Goal: Task Accomplishment & Management: Use online tool/utility

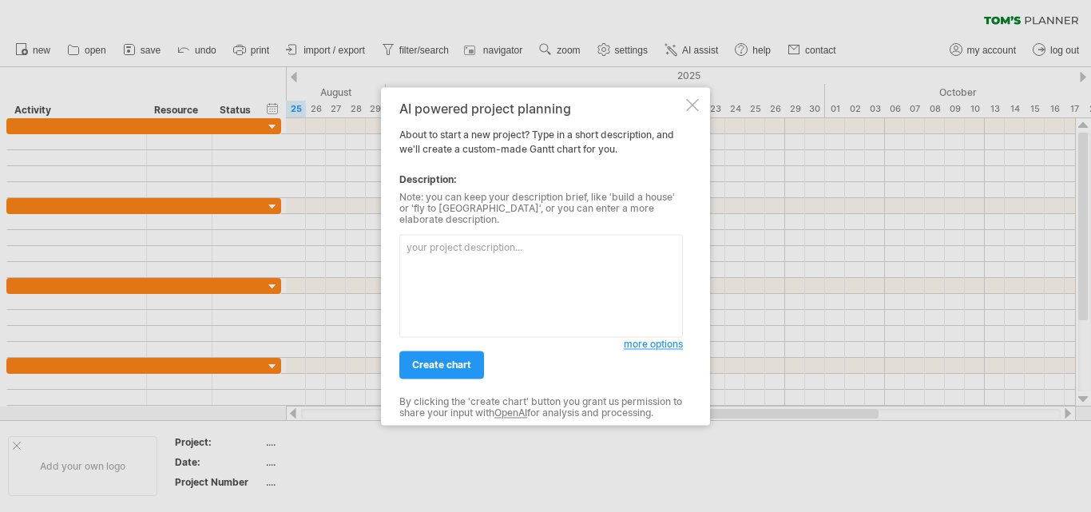
click at [488, 256] on textarea at bounding box center [540, 285] width 283 height 103
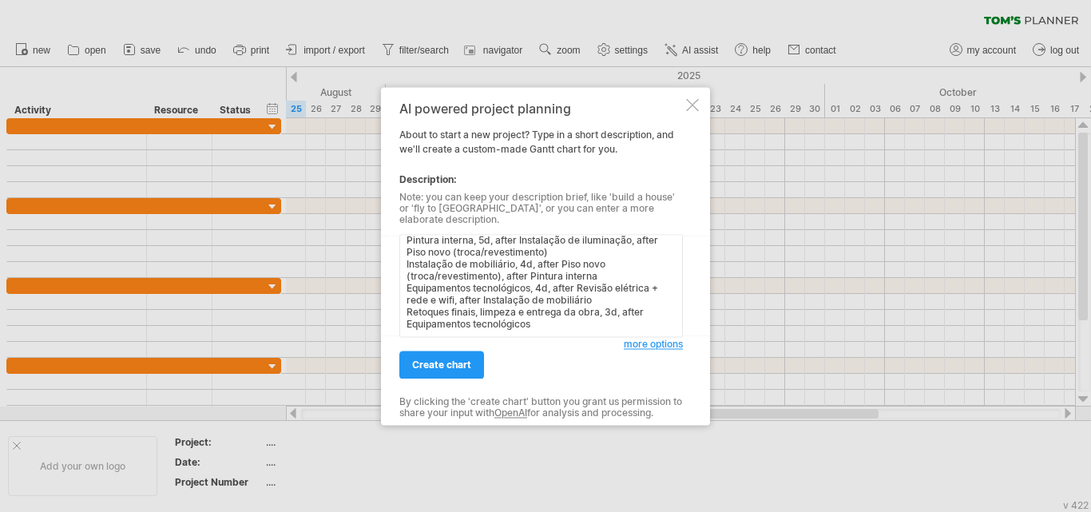
scroll to position [145, 0]
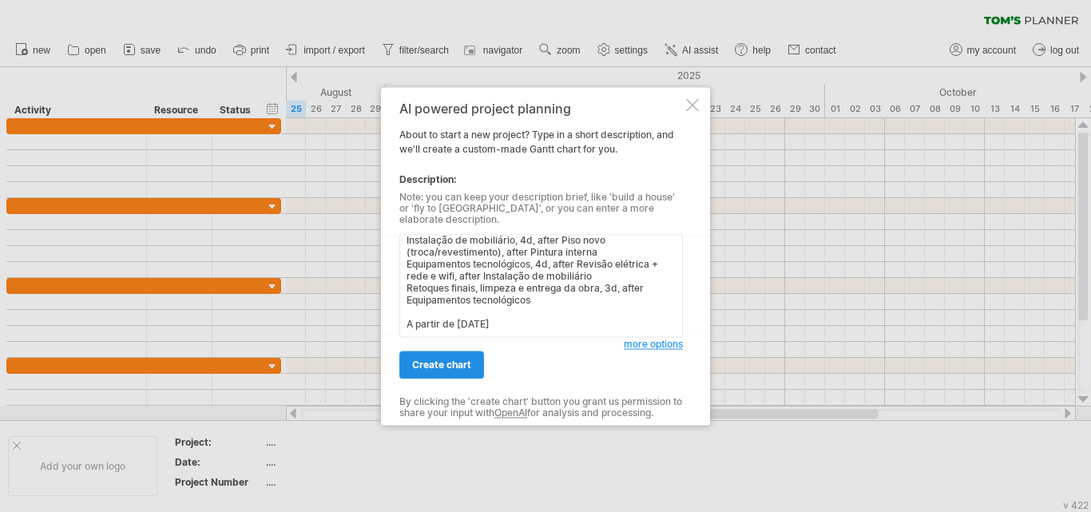
type textarea "Preparo do local, 2d Demolições parciais, 3d, after Preparo do local Revisão el…"
click at [470, 361] on span "create chart" at bounding box center [441, 365] width 59 height 12
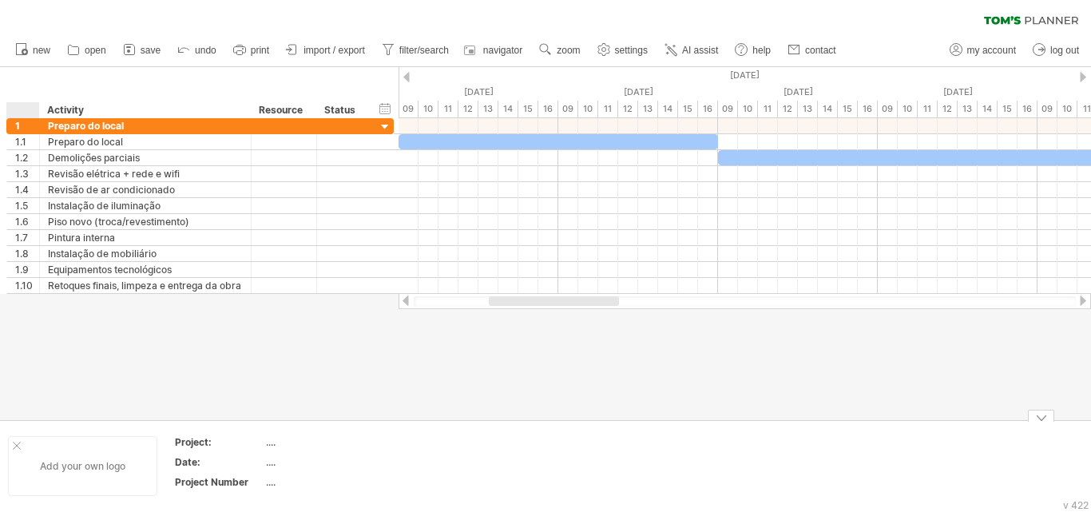
click at [15, 443] on div at bounding box center [17, 446] width 8 height 8
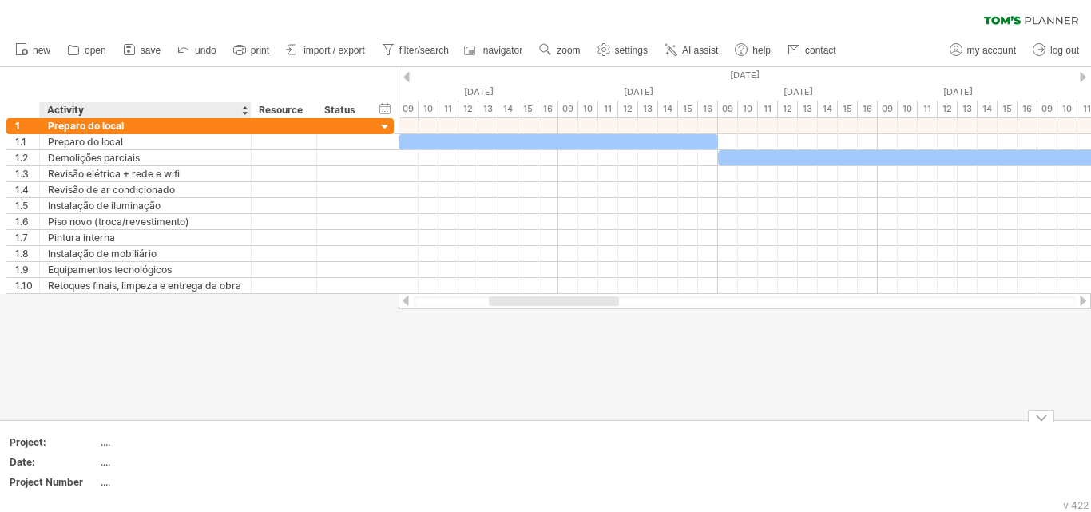
click at [103, 444] on div "...." at bounding box center [168, 442] width 134 height 14
click at [103, 444] on input "text" at bounding box center [165, 442] width 128 height 14
type input "**********"
click at [104, 462] on div "...." at bounding box center [168, 462] width 134 height 14
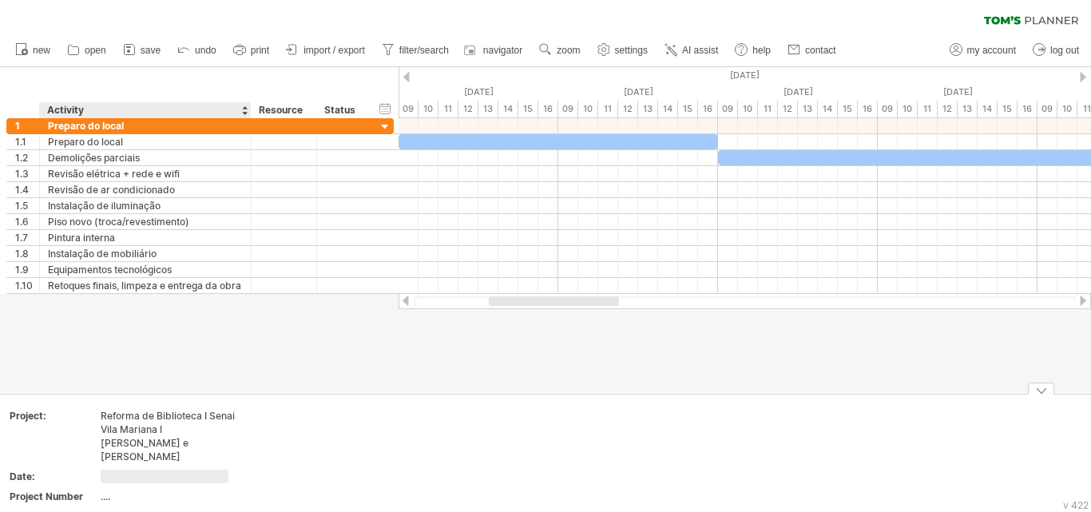
click at [104, 470] on input "text" at bounding box center [165, 477] width 128 height 14
type input "********"
click at [104, 489] on div "...." at bounding box center [168, 496] width 134 height 14
type input "*****"
click at [857, 18] on div "clear filter reapply filter" at bounding box center [545, 17] width 1091 height 34
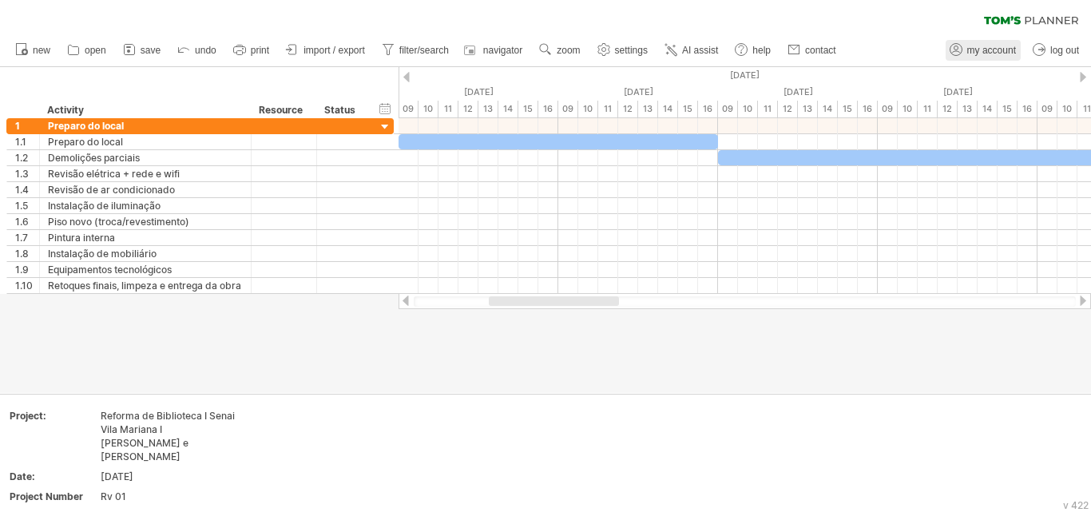
click at [990, 54] on span "my account" at bounding box center [991, 50] width 49 height 11
type input "**********"
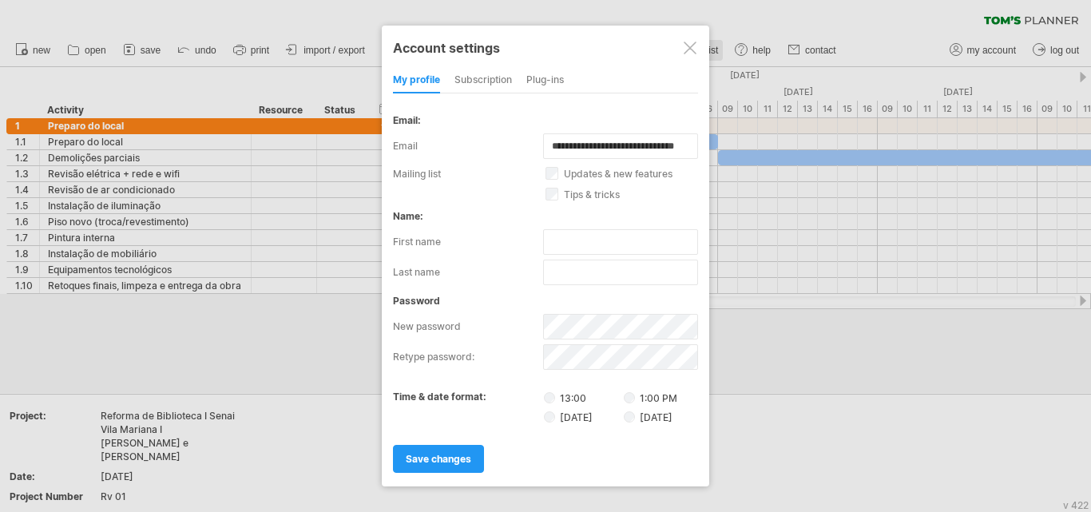
click at [690, 46] on div at bounding box center [690, 48] width 13 height 13
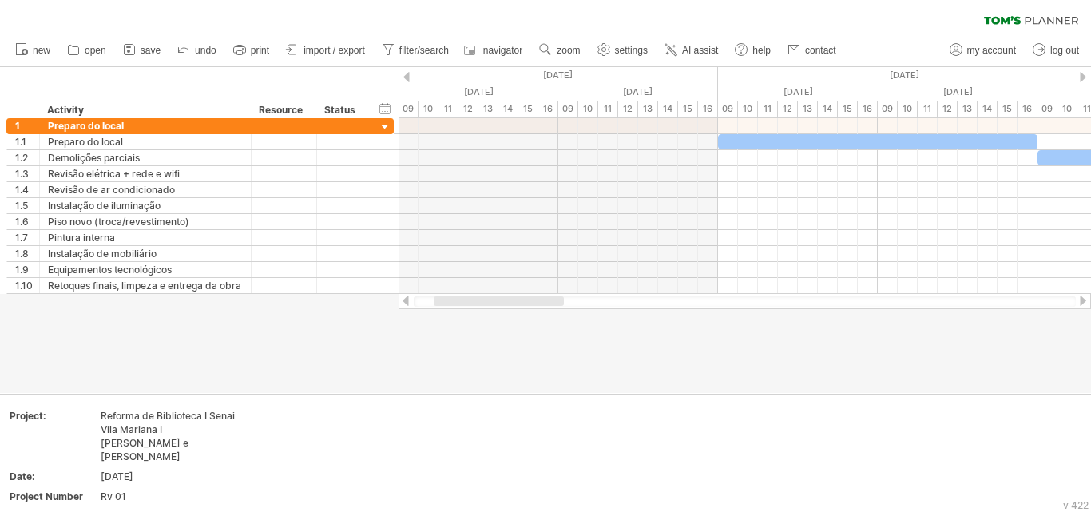
drag, startPoint x: 509, startPoint y: 300, endPoint x: 454, endPoint y: 312, distance: 56.4
click at [454, 312] on div "Trying to reach [DOMAIN_NAME] Connected again... 0% clear filter new 1" at bounding box center [545, 256] width 1091 height 512
click at [509, 53] on span "navigator" at bounding box center [502, 50] width 39 height 11
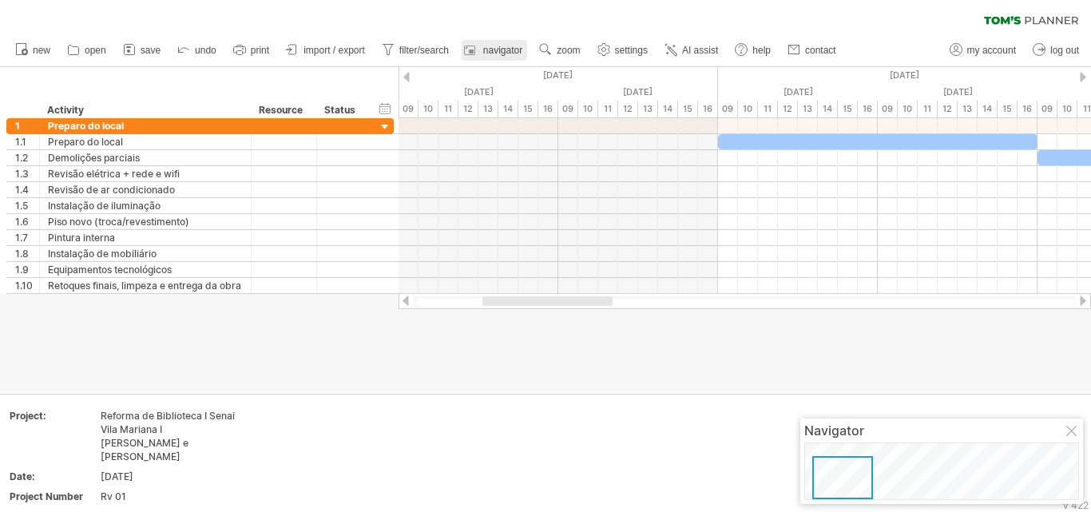
click at [509, 53] on span "navigator" at bounding box center [502, 50] width 39 height 11
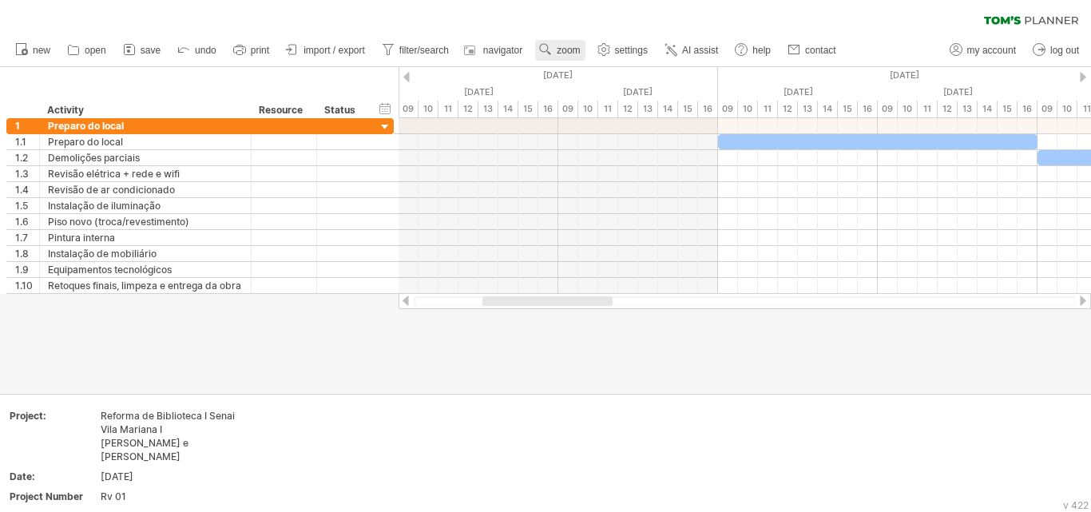
click at [563, 51] on span "zoom" at bounding box center [568, 50] width 23 height 11
drag, startPoint x: 525, startPoint y: 15, endPoint x: 507, endPoint y: 16, distance: 17.6
click at [525, 14] on div "limpar filtro reaplicar filtro" at bounding box center [545, 17] width 1091 height 34
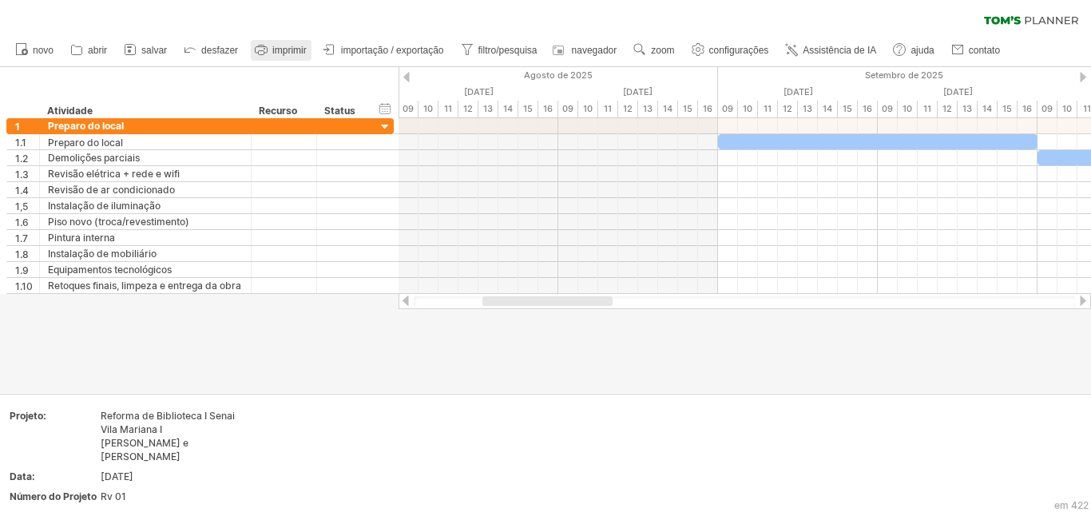
click at [295, 53] on font "imprimir" at bounding box center [289, 50] width 34 height 11
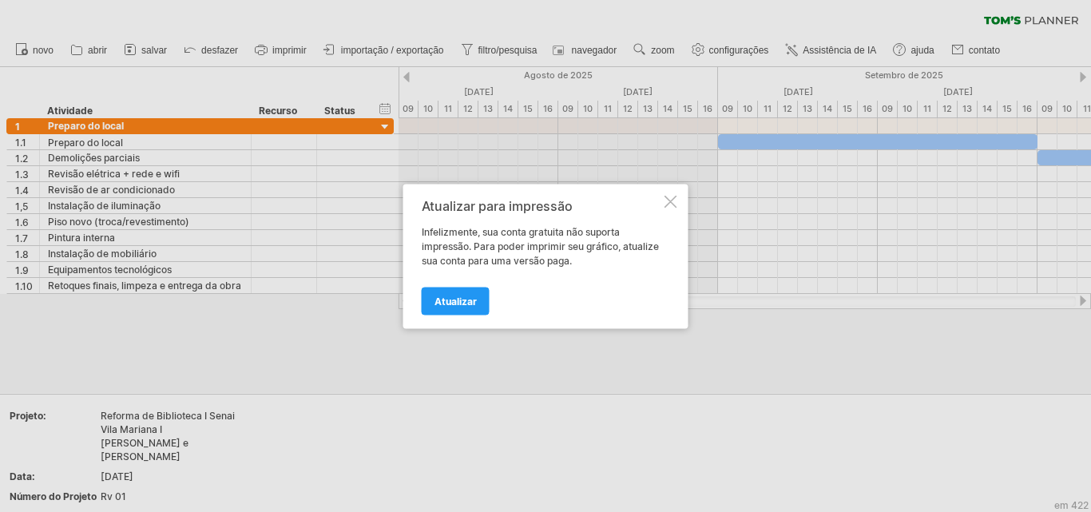
click at [676, 199] on div at bounding box center [670, 201] width 13 height 13
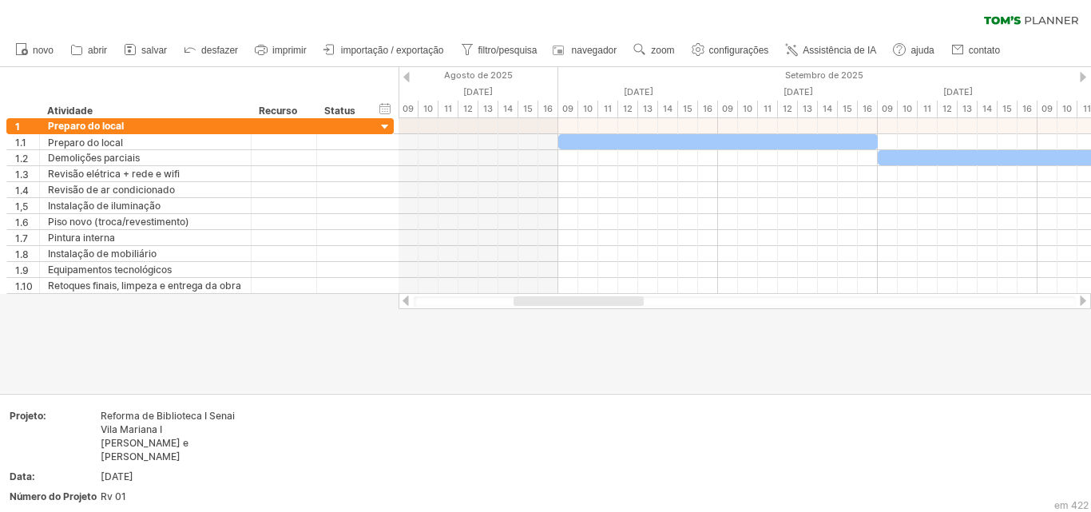
drag, startPoint x: 507, startPoint y: 306, endPoint x: 547, endPoint y: 312, distance: 40.4
click at [547, 312] on div "Tentando acessar [DOMAIN_NAME] Conectado novamente... 0% limpar filtro 1" at bounding box center [545, 256] width 1091 height 512
click at [390, 109] on div "ocultar início/fim/duração mostrar início/fim/duração" at bounding box center [385, 108] width 15 height 17
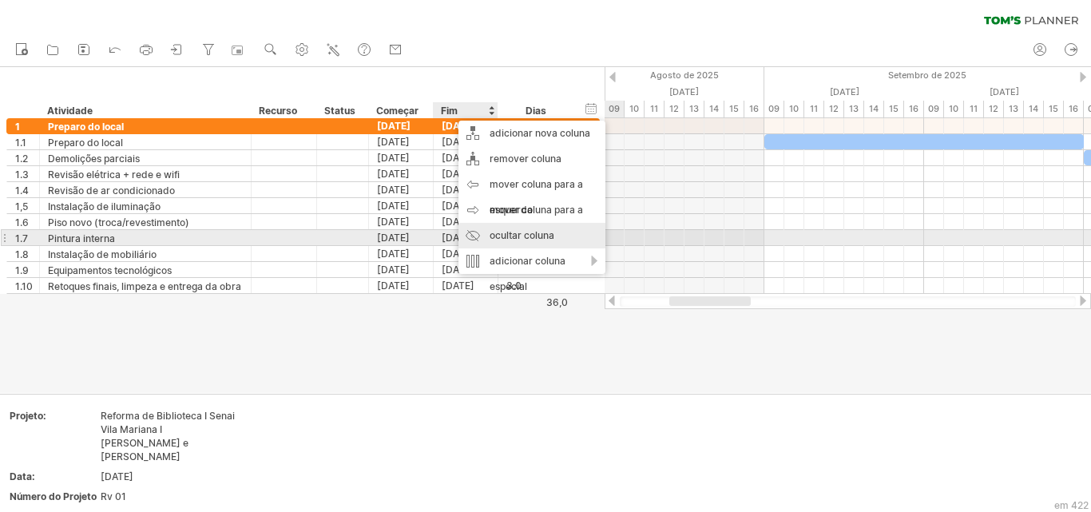
click at [512, 232] on font "ocultar coluna" at bounding box center [521, 235] width 65 height 12
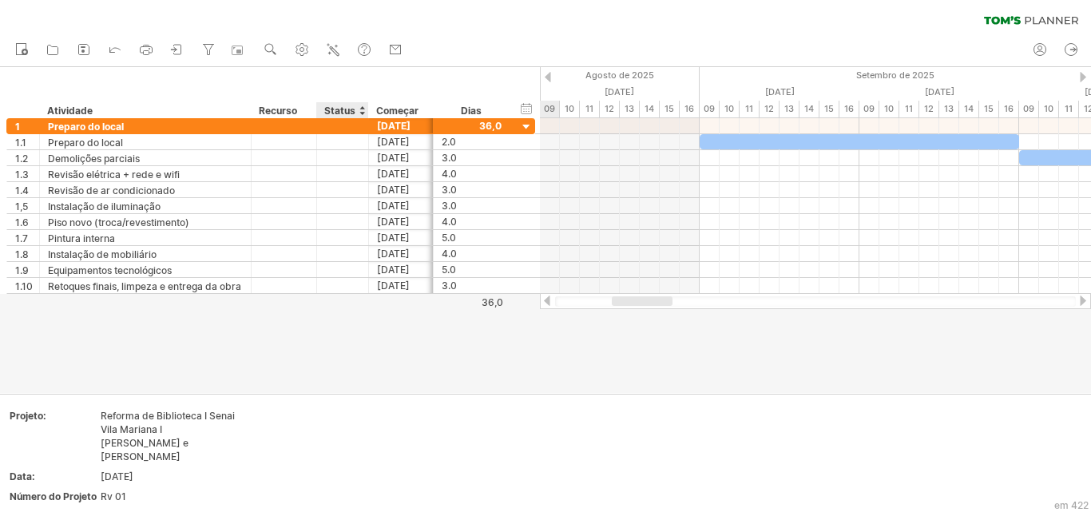
click at [349, 111] on font "Status" at bounding box center [339, 111] width 31 height 12
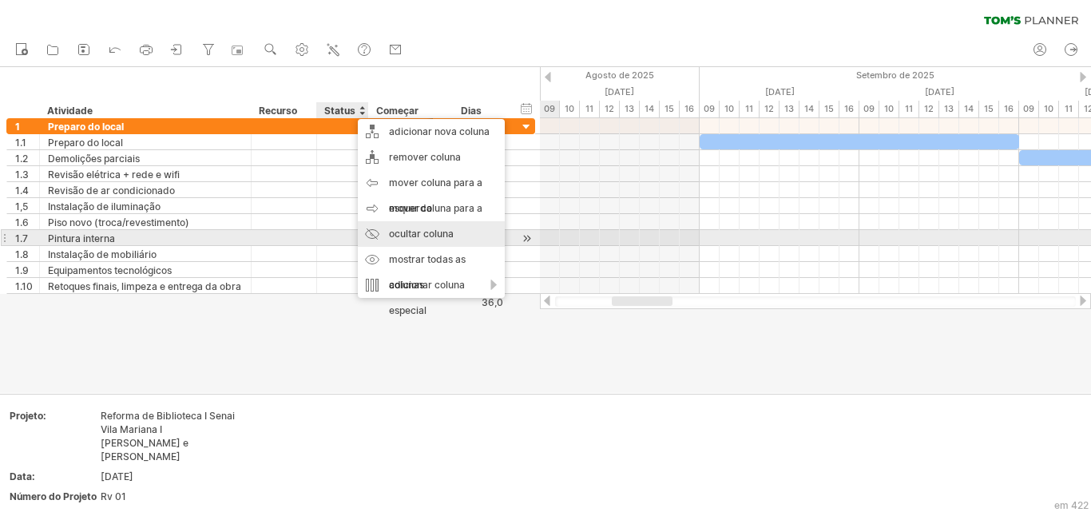
click at [414, 237] on font "ocultar coluna" at bounding box center [421, 234] width 65 height 12
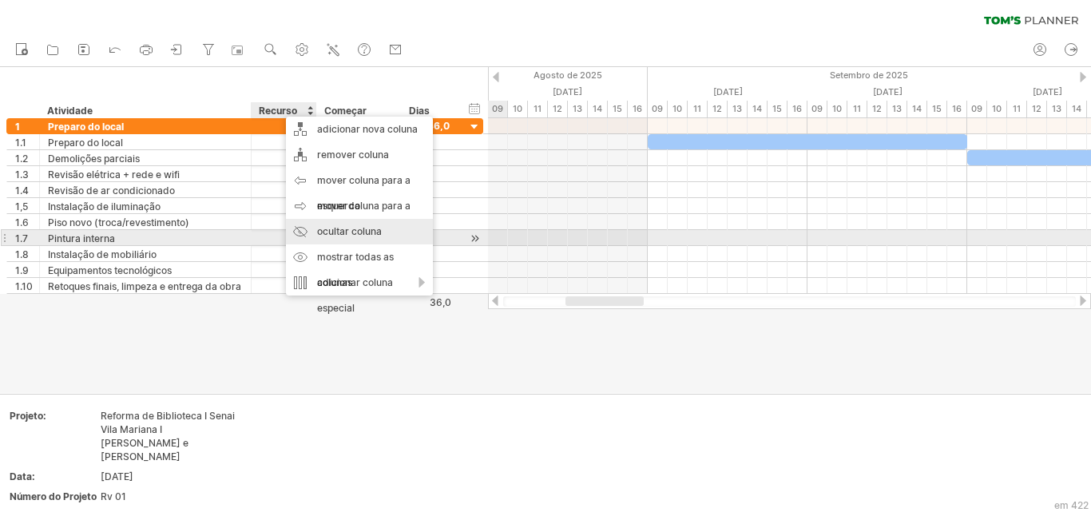
click at [335, 234] on font "ocultar coluna" at bounding box center [349, 231] width 65 height 12
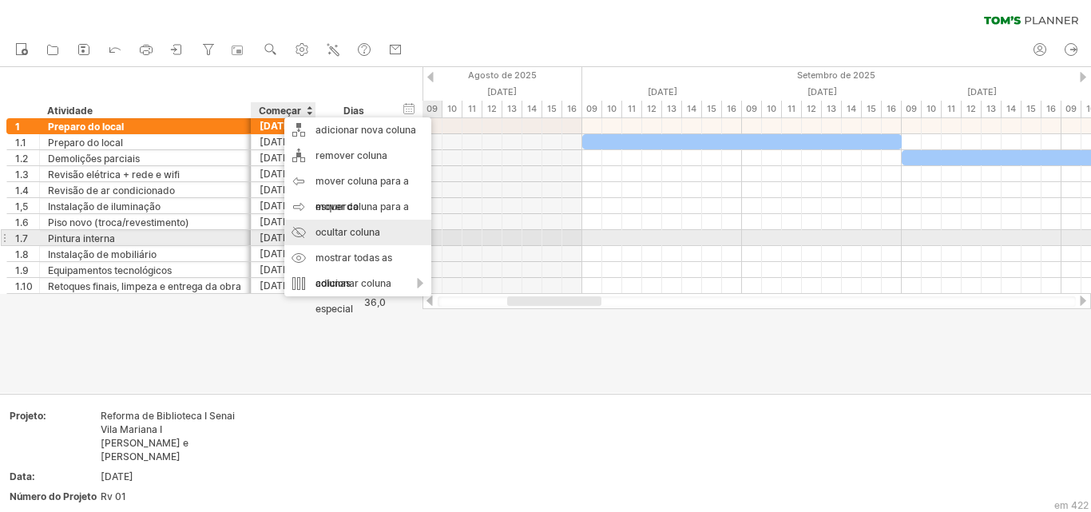
click at [341, 239] on div "ocultar coluna" at bounding box center [357, 233] width 147 height 26
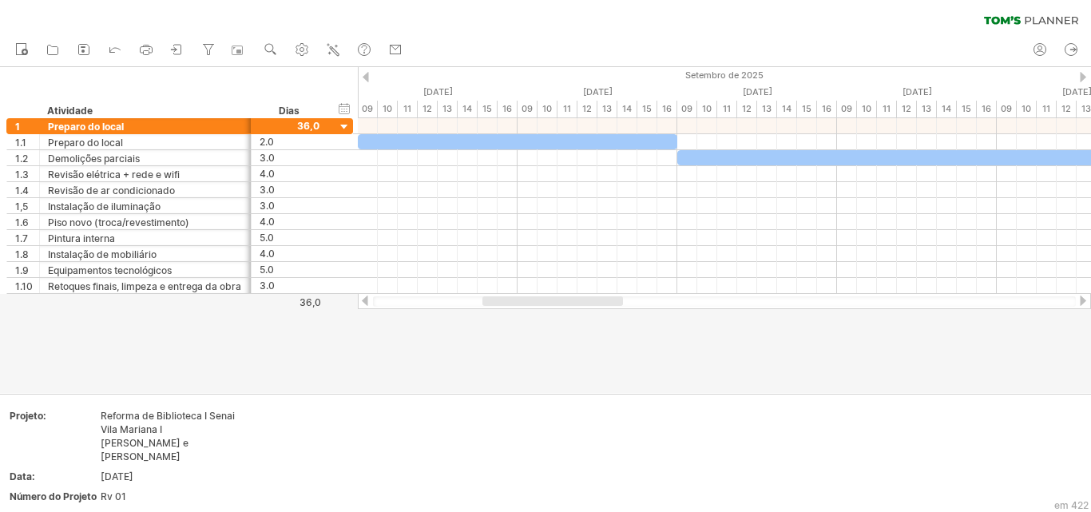
drag, startPoint x: 517, startPoint y: 299, endPoint x: 550, endPoint y: 304, distance: 33.1
click at [550, 304] on div at bounding box center [552, 301] width 141 height 10
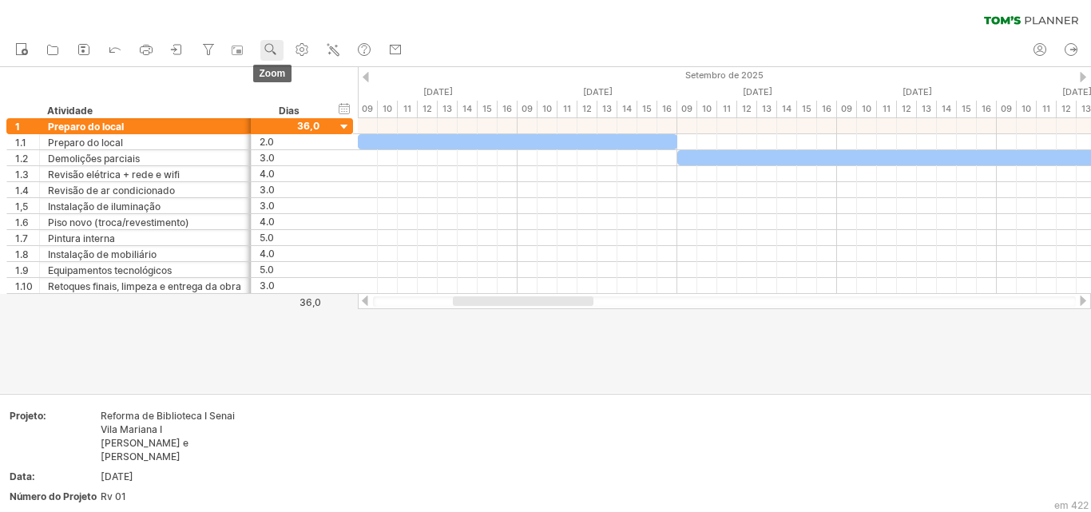
click at [267, 51] on circle at bounding box center [269, 47] width 11 height 11
click at [275, 48] on use at bounding box center [271, 50] width 16 height 16
click at [232, 48] on link "navegador" at bounding box center [240, 50] width 23 height 21
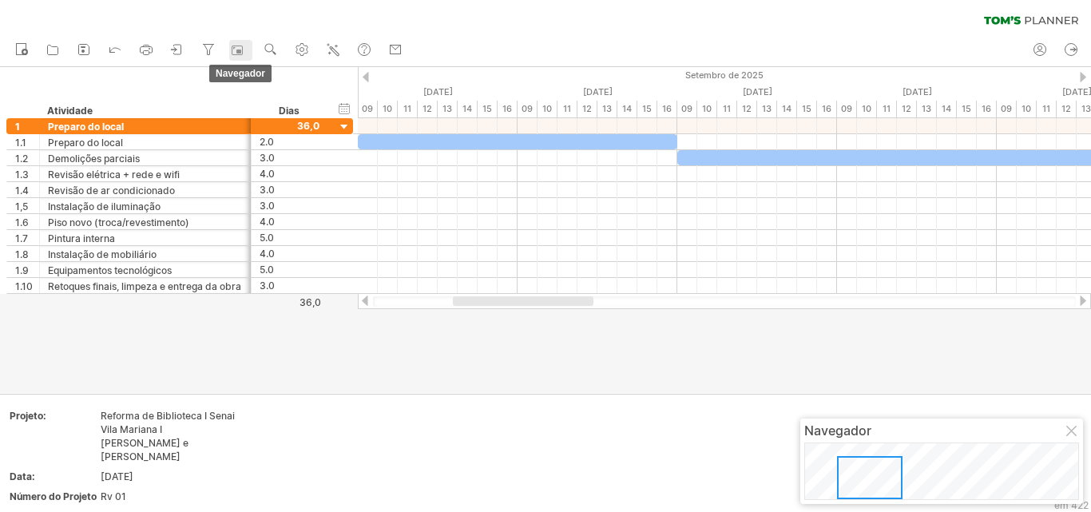
click at [245, 50] on div at bounding box center [240, 50] width 16 height 16
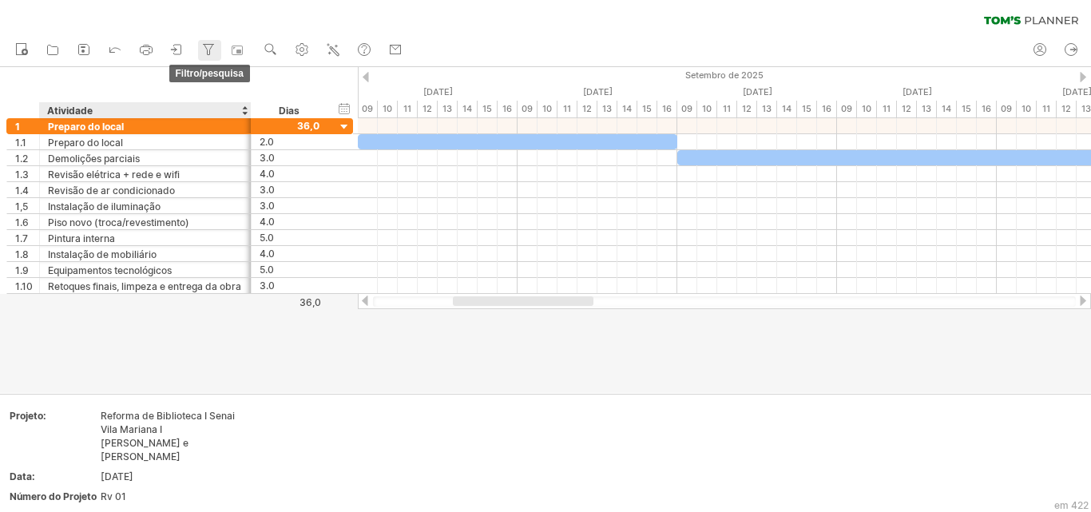
click at [214, 57] on div at bounding box center [208, 50] width 16 height 16
type input "**********"
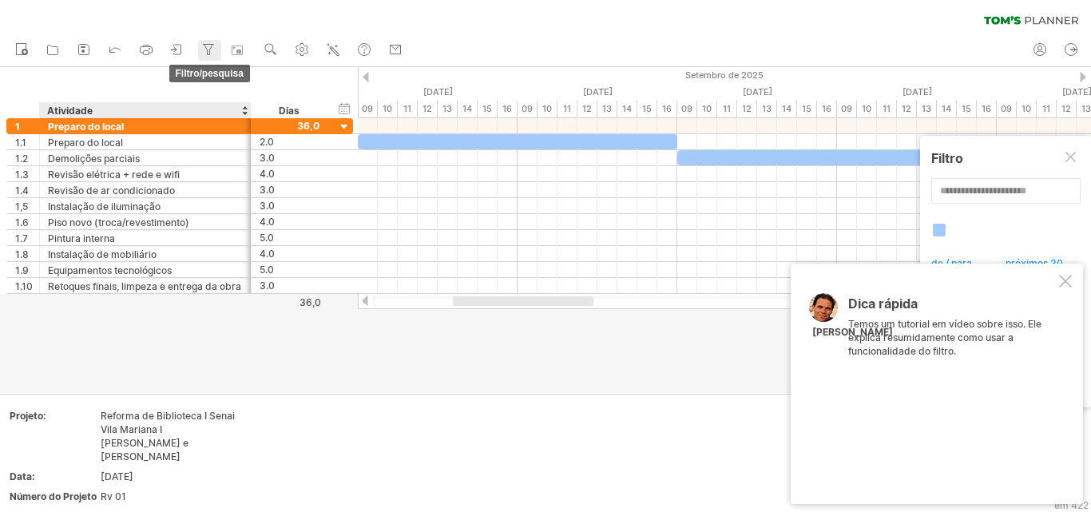
click at [214, 57] on div at bounding box center [208, 50] width 16 height 16
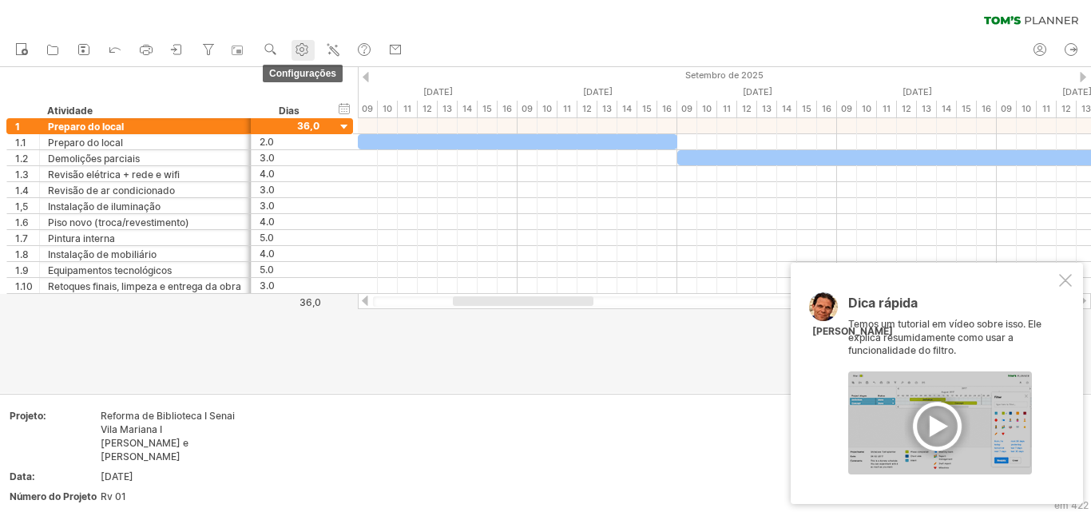
click at [298, 50] on use at bounding box center [302, 50] width 16 height 16
select select "*"
select select "**"
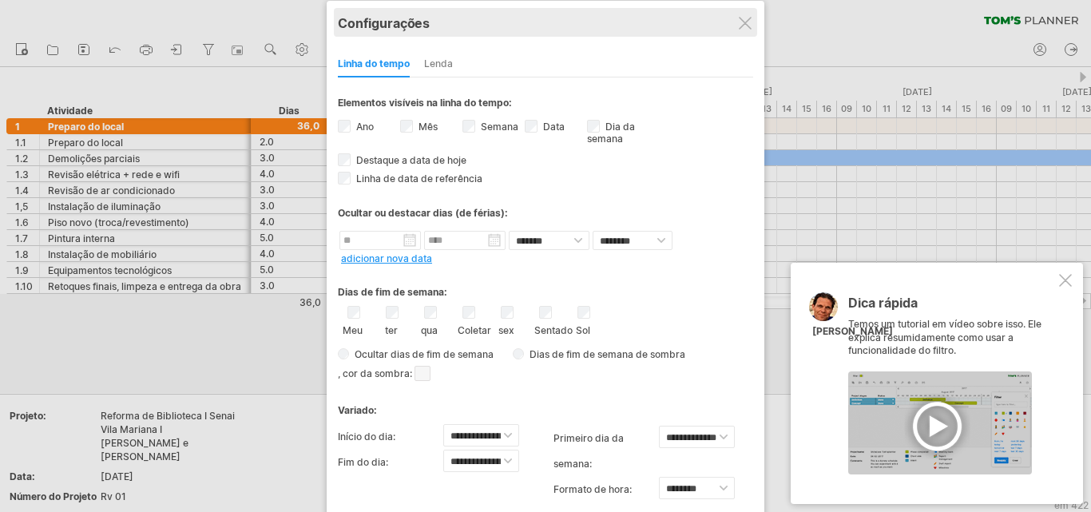
click at [746, 31] on div "Configurações" at bounding box center [545, 22] width 415 height 29
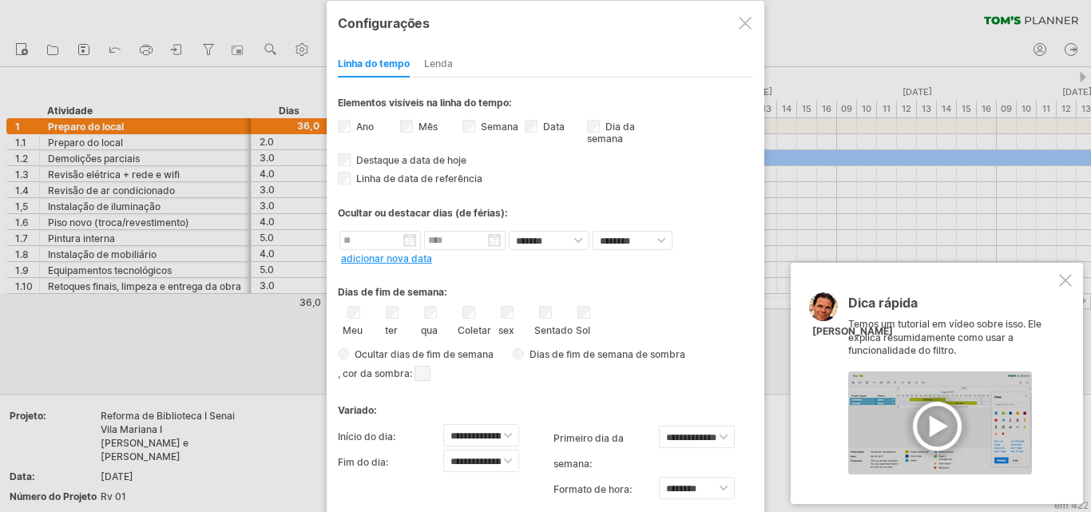
click at [743, 22] on div at bounding box center [745, 23] width 13 height 13
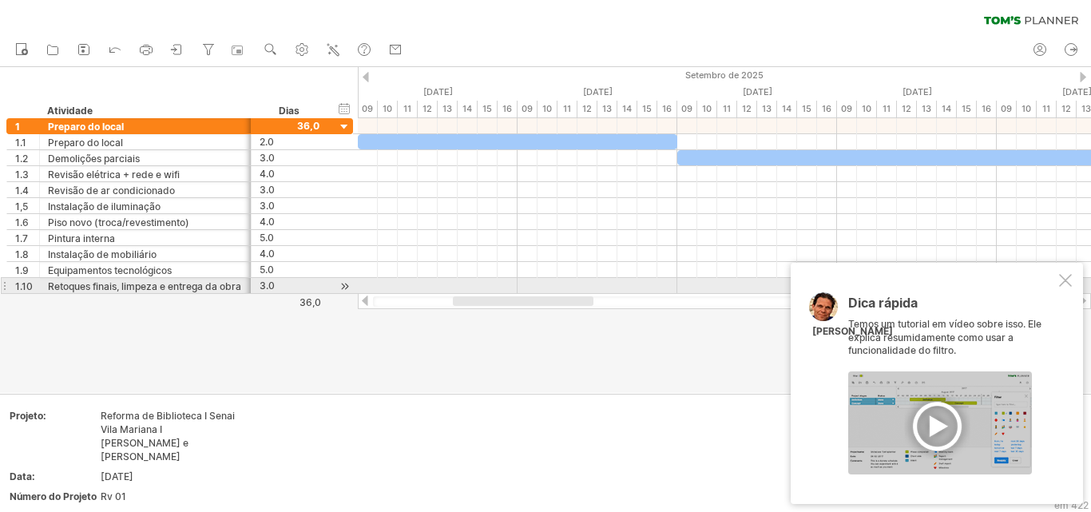
click at [1064, 283] on div at bounding box center [1065, 280] width 13 height 13
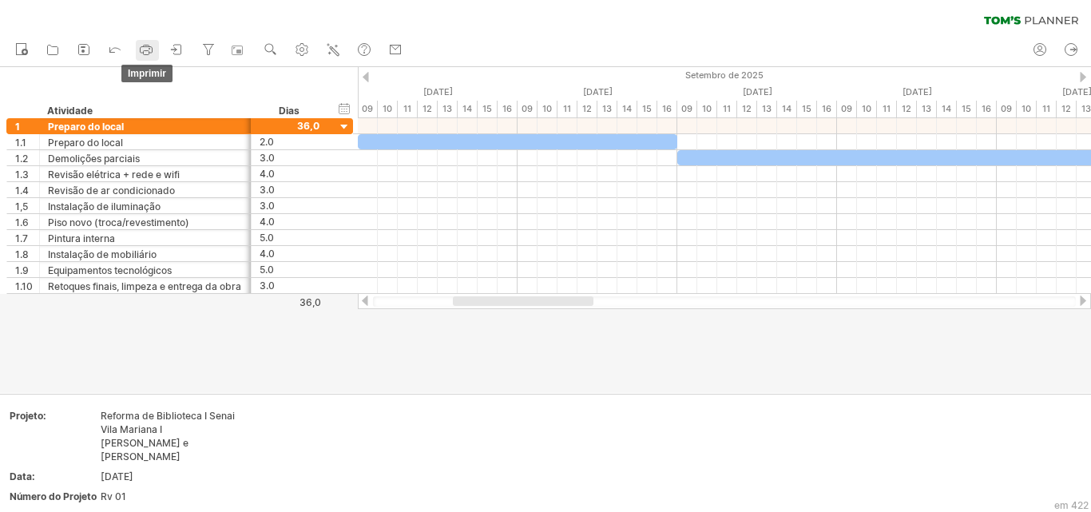
click at [148, 50] on icon at bounding box center [146, 50] width 16 height 16
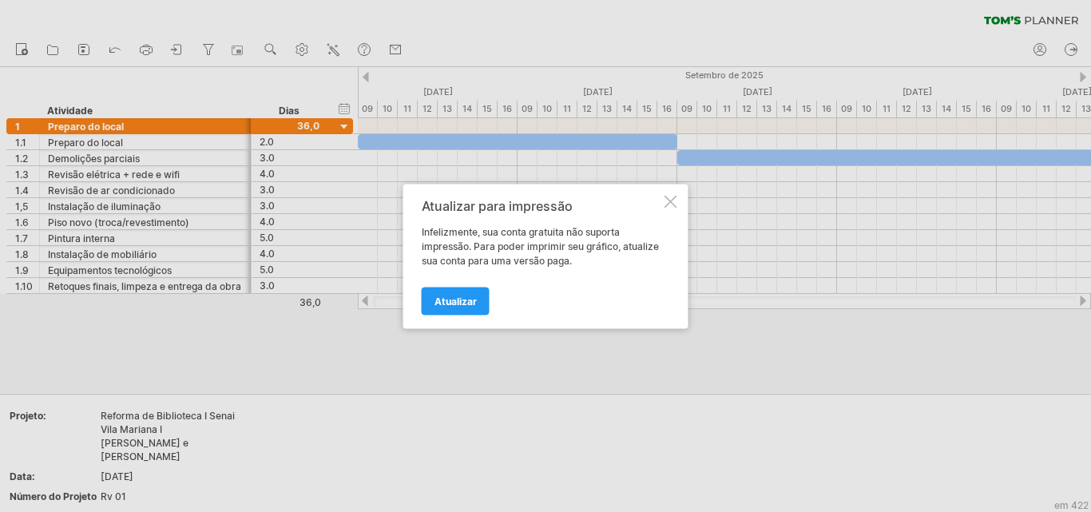
click at [666, 204] on div at bounding box center [670, 201] width 13 height 13
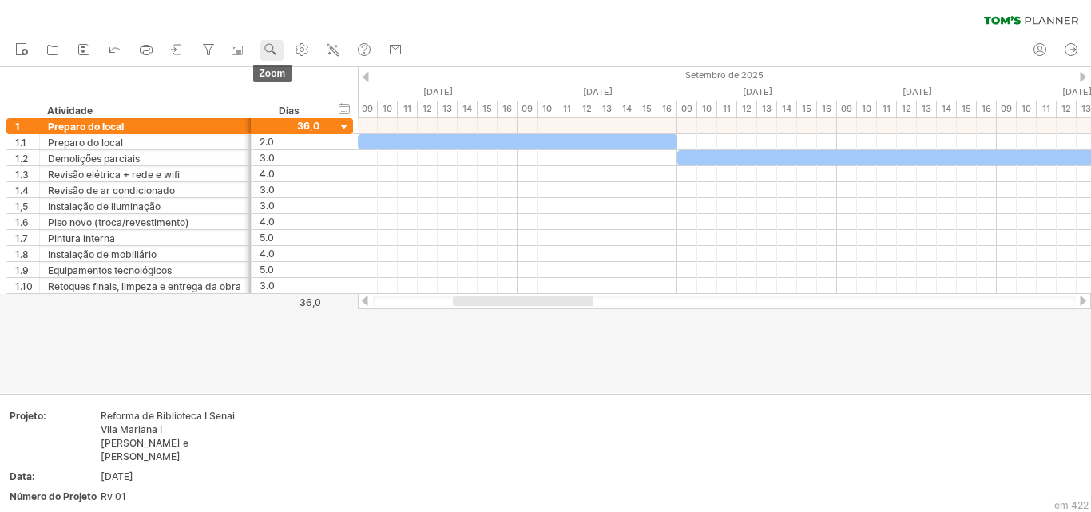
click at [274, 50] on use at bounding box center [271, 50] width 16 height 16
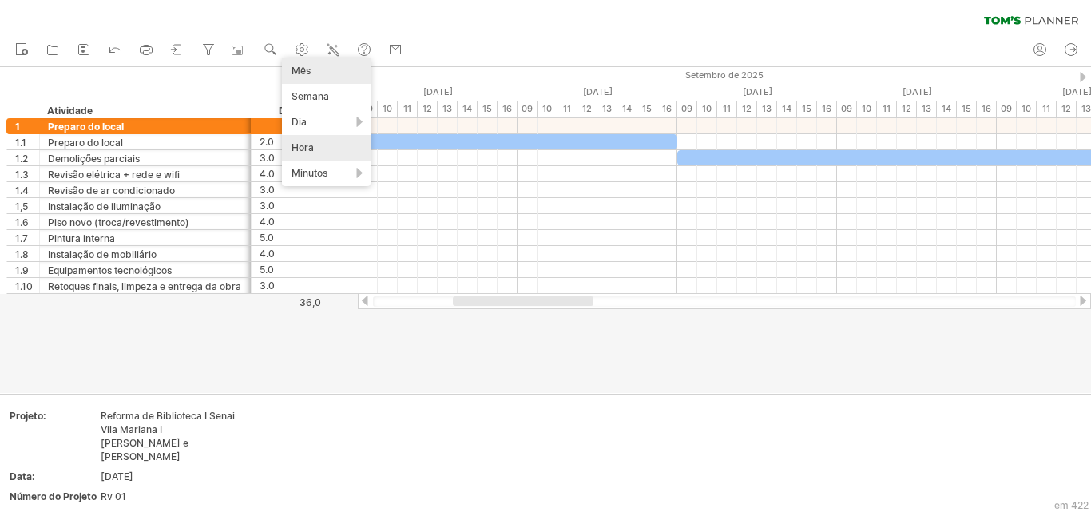
click at [315, 75] on div "Mês" at bounding box center [326, 71] width 89 height 26
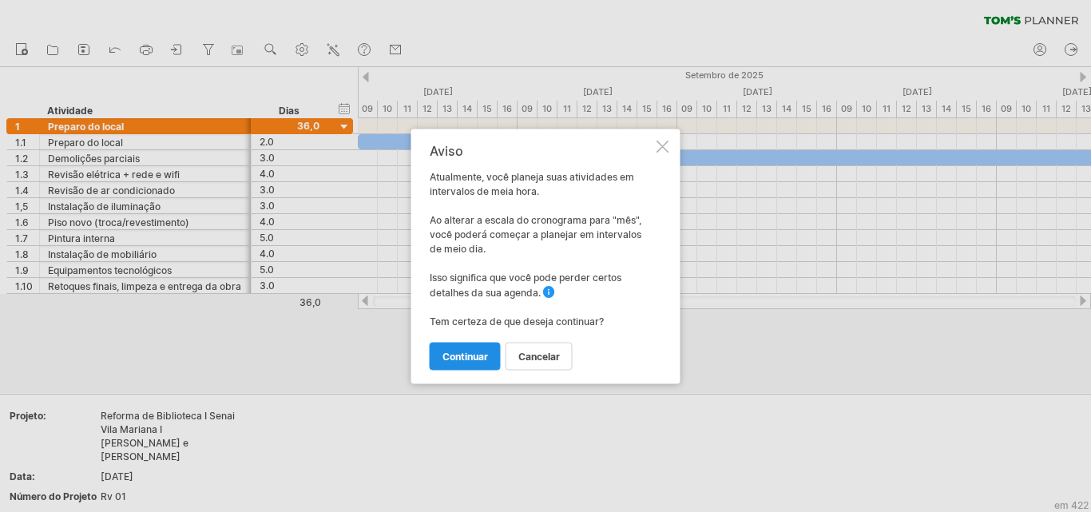
click at [481, 351] on font "continuar" at bounding box center [465, 356] width 46 height 12
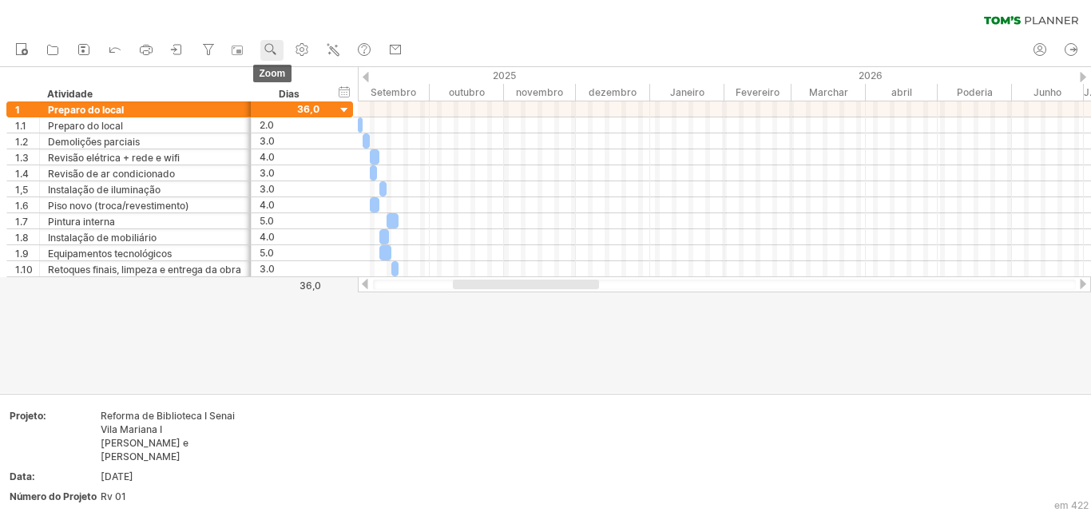
click at [268, 53] on use at bounding box center [271, 50] width 16 height 16
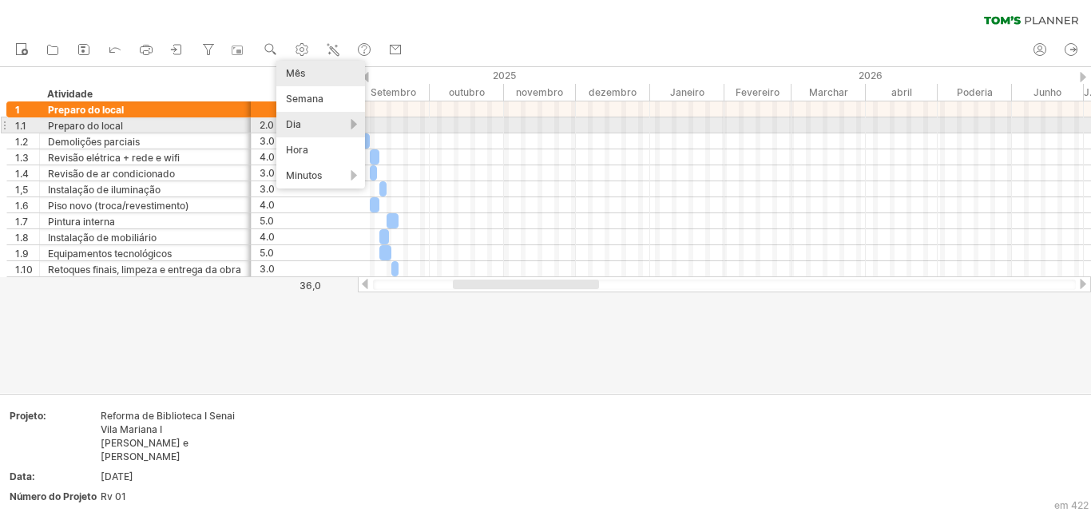
click at [325, 124] on div "Dia" at bounding box center [320, 125] width 89 height 26
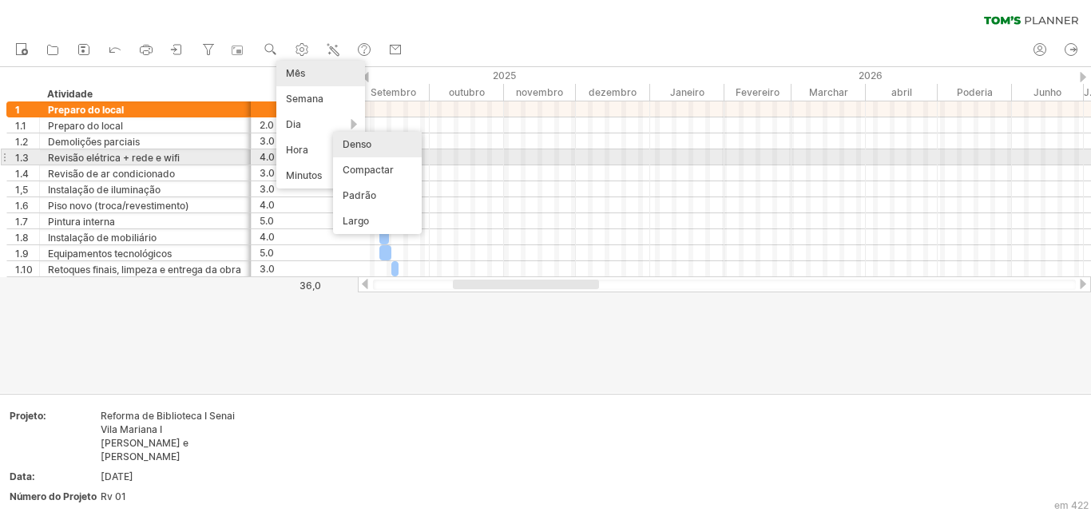
click at [379, 150] on div "Denso" at bounding box center [377, 145] width 89 height 26
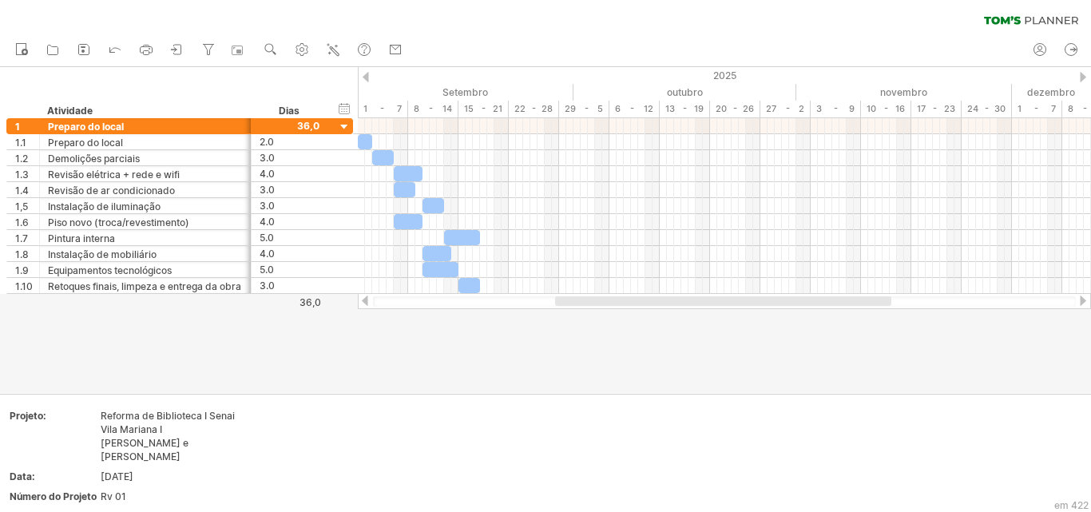
click at [612, 307] on div at bounding box center [724, 301] width 733 height 16
click at [242, 54] on icon at bounding box center [237, 51] width 11 height 10
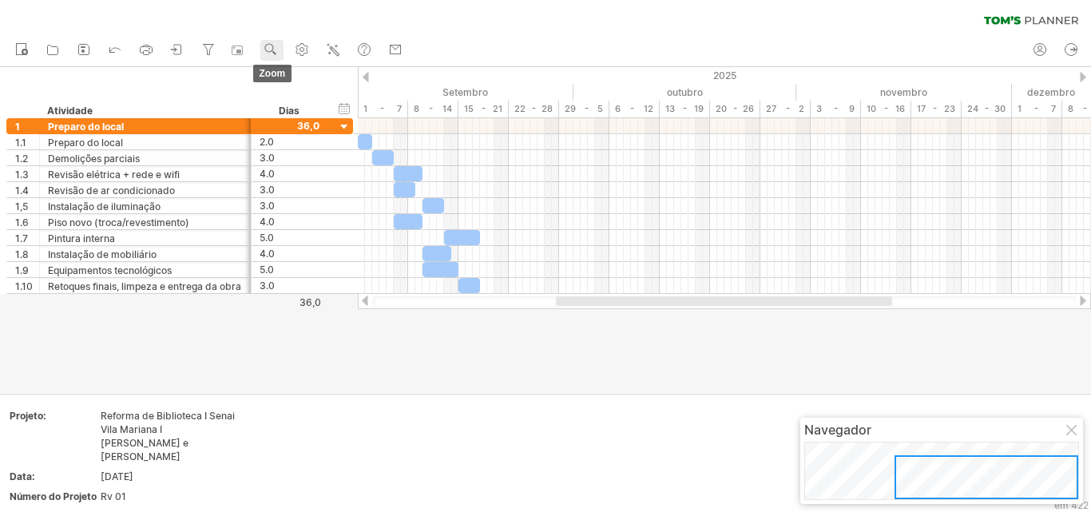
click at [269, 51] on use at bounding box center [271, 50] width 16 height 16
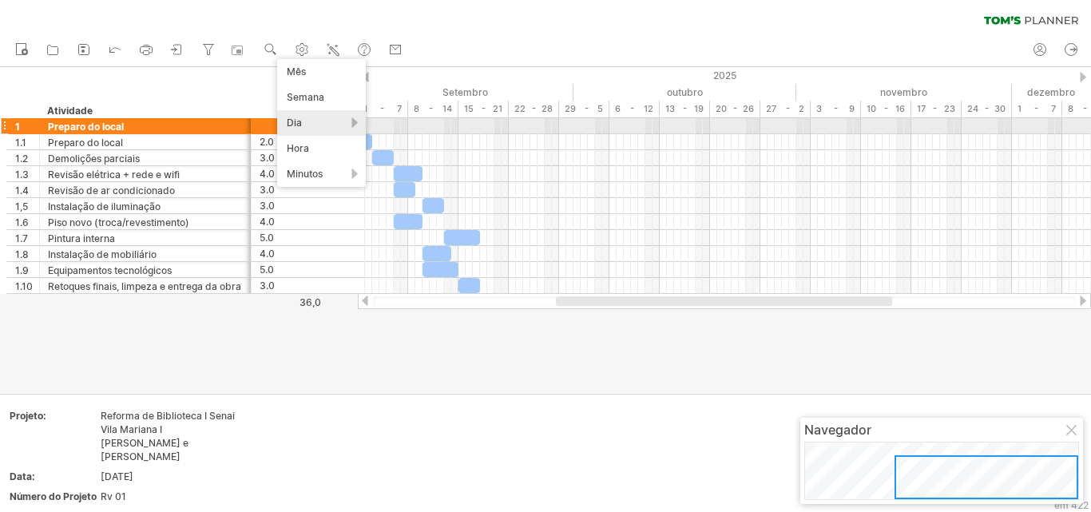
click at [320, 129] on div "Dia" at bounding box center [321, 123] width 89 height 26
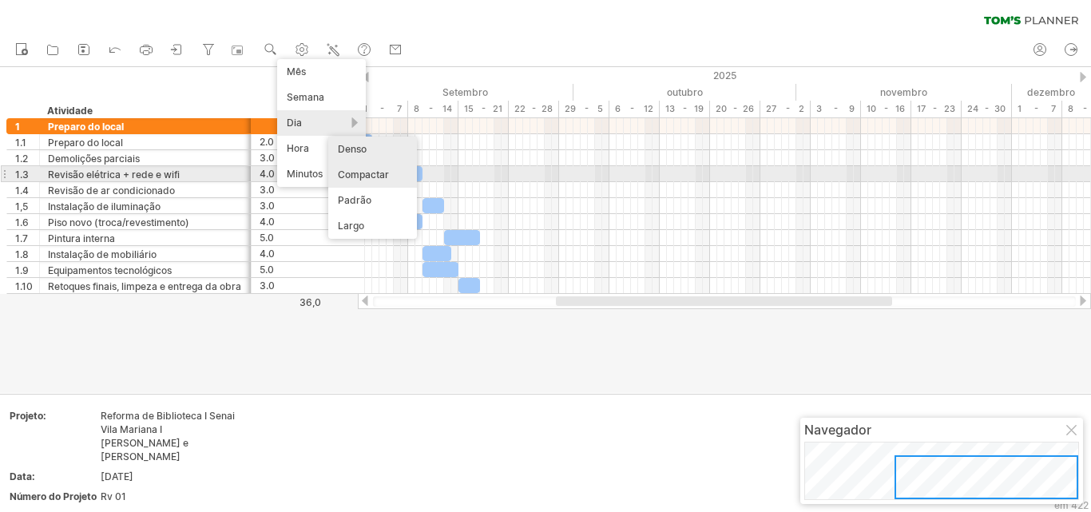
click at [373, 179] on font "Compactar" at bounding box center [363, 174] width 51 height 12
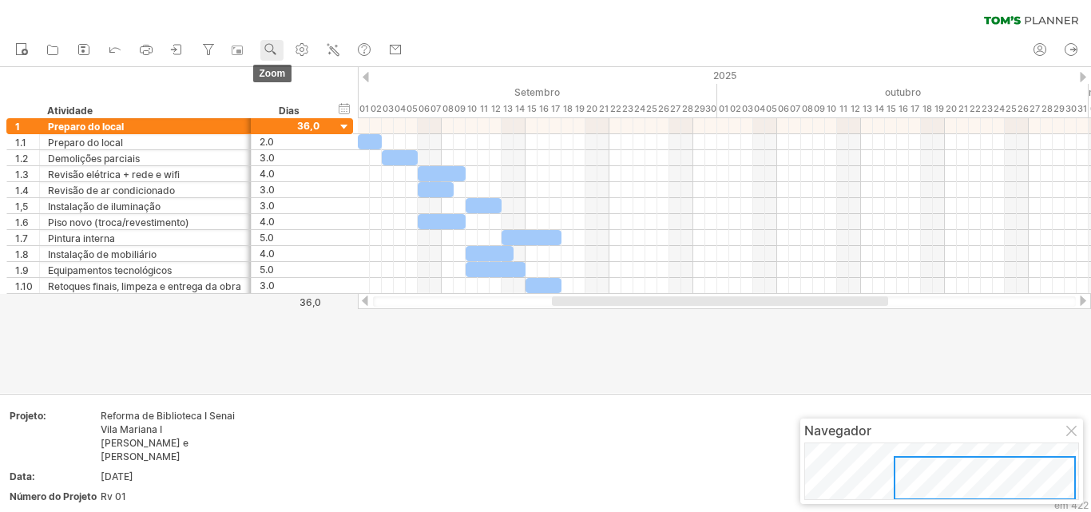
click at [275, 53] on rect at bounding box center [274, 53] width 4 height 4
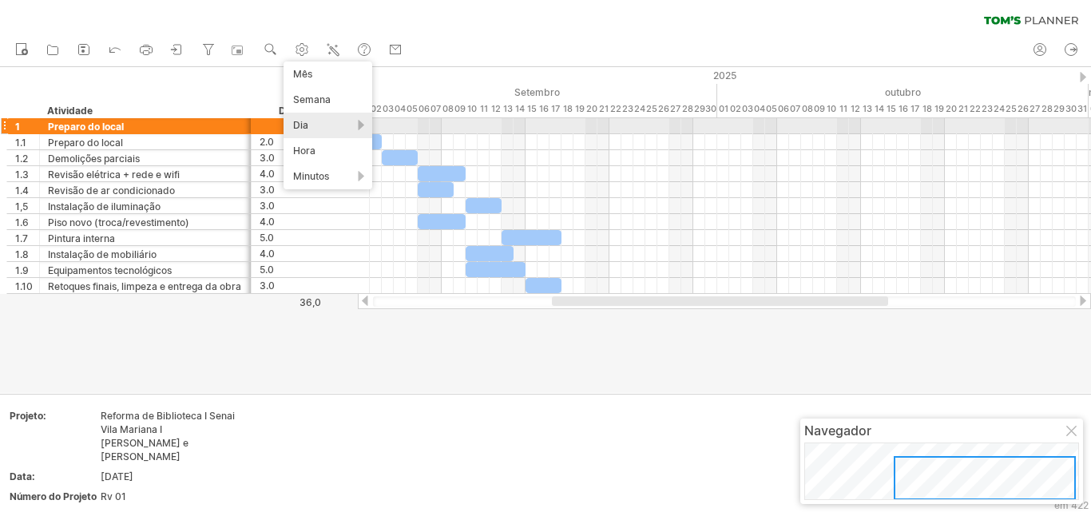
click at [331, 125] on div "Dia" at bounding box center [327, 126] width 89 height 26
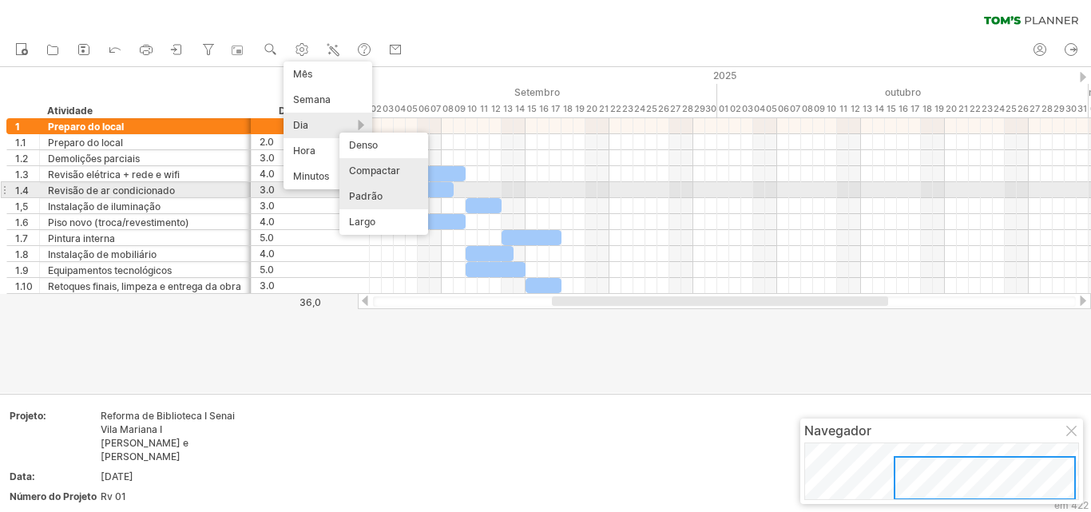
click at [380, 197] on font "Padrão" at bounding box center [366, 196] width 34 height 12
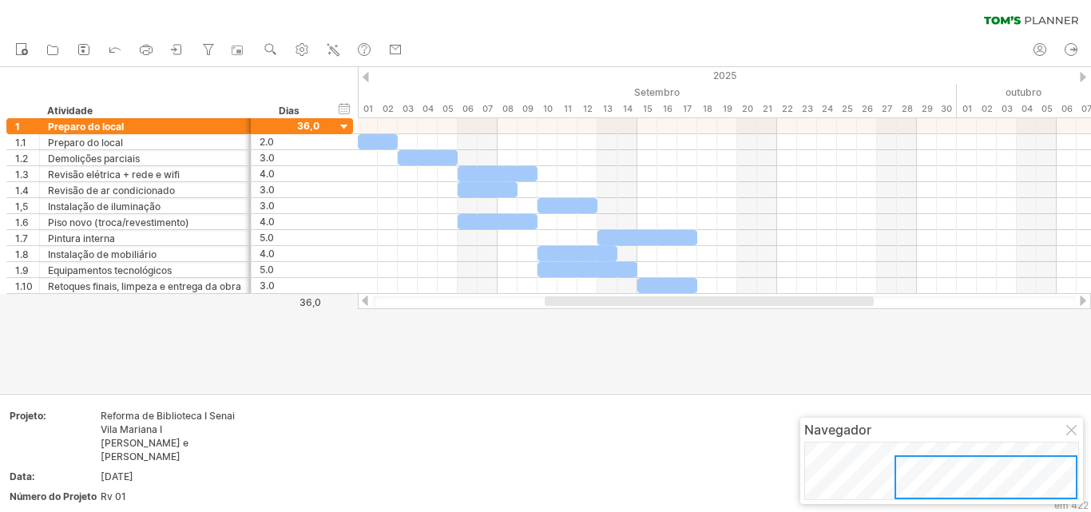
click at [629, 301] on div at bounding box center [709, 301] width 329 height 10
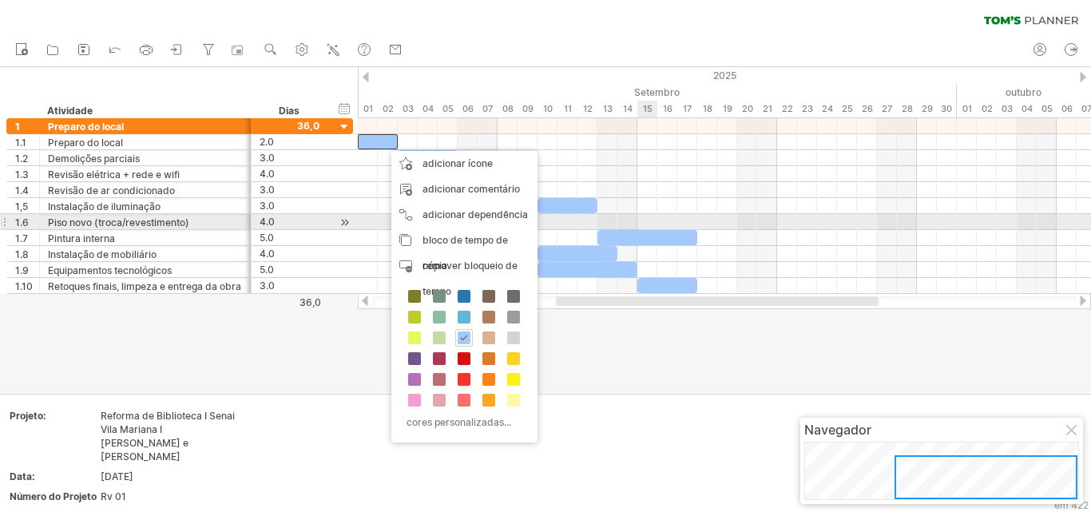
click at [644, 229] on div at bounding box center [724, 222] width 733 height 16
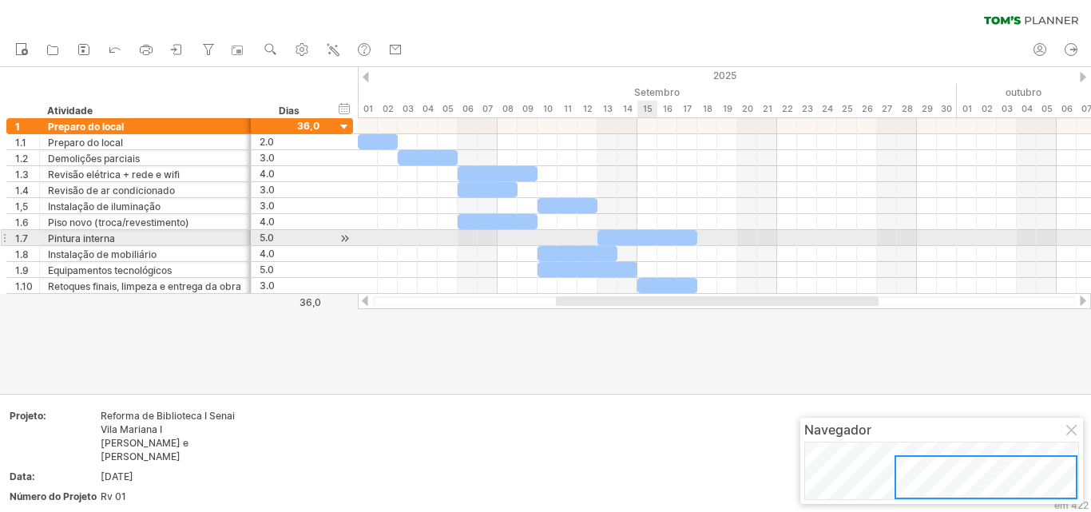
click at [645, 240] on div at bounding box center [647, 237] width 100 height 15
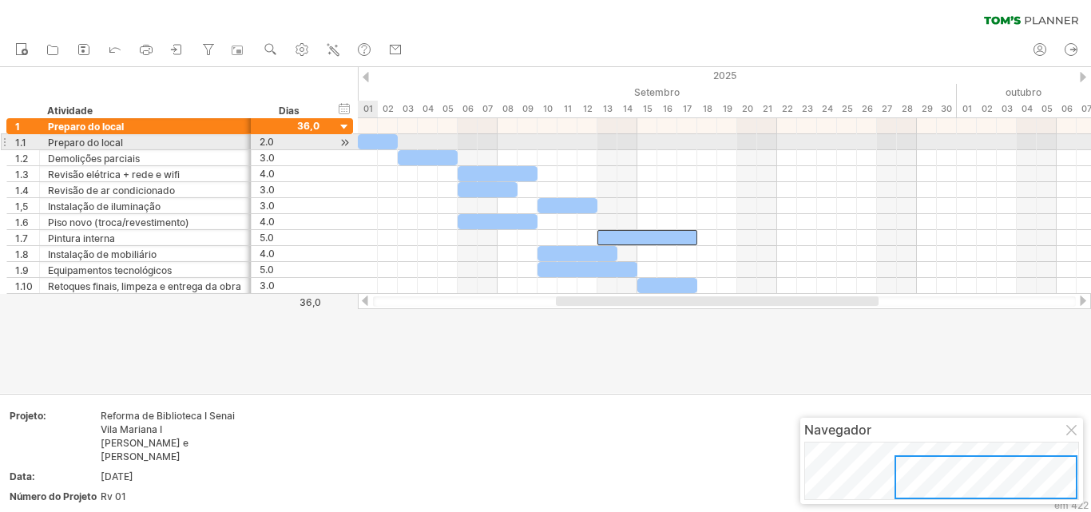
click at [371, 145] on div at bounding box center [378, 141] width 40 height 15
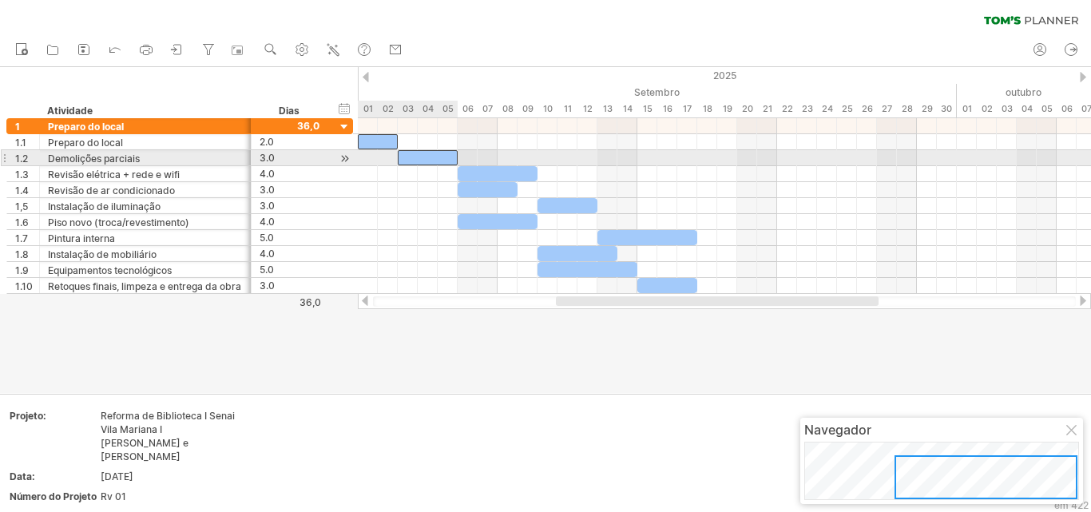
click at [442, 162] on div at bounding box center [428, 157] width 60 height 15
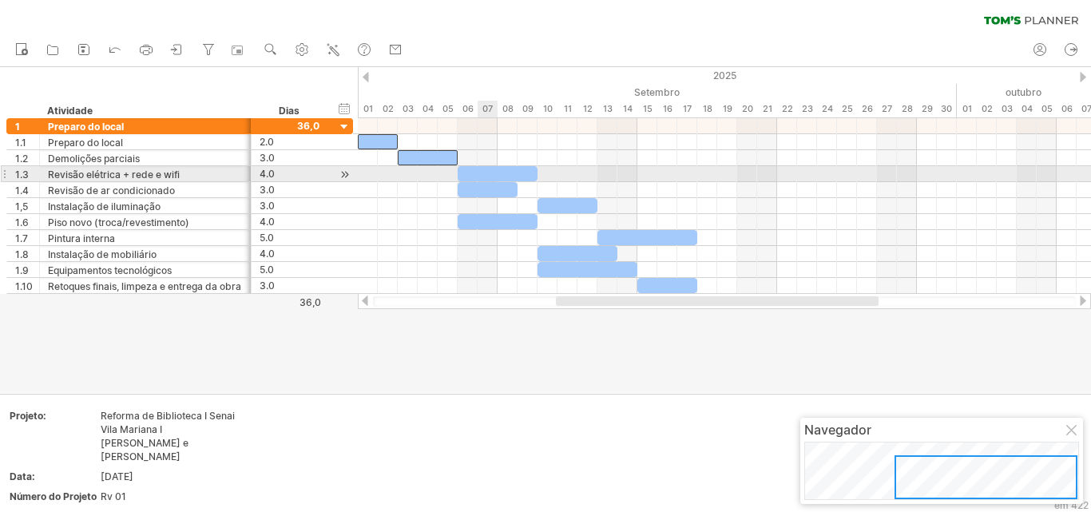
click at [485, 173] on div at bounding box center [498, 173] width 80 height 15
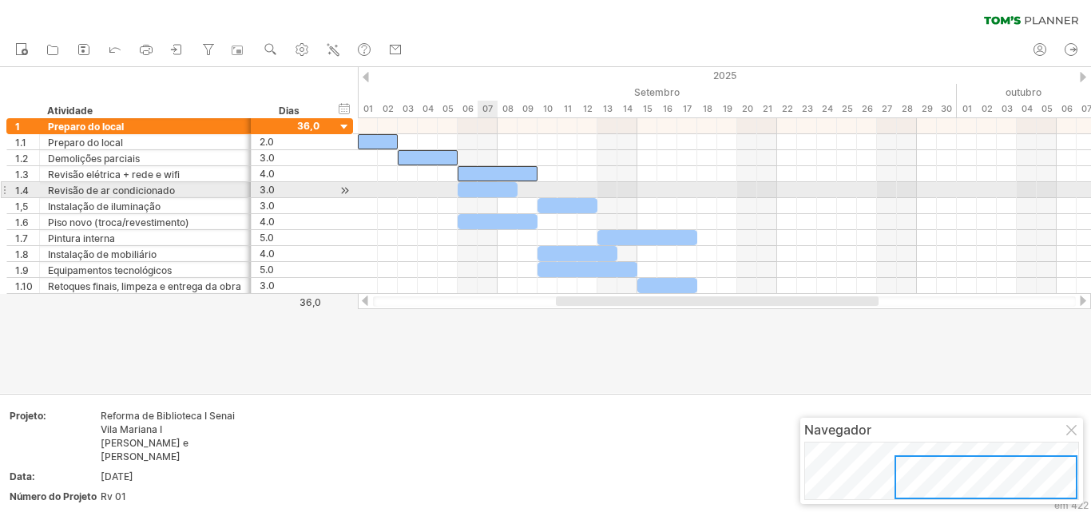
click at [491, 196] on div at bounding box center [488, 189] width 60 height 15
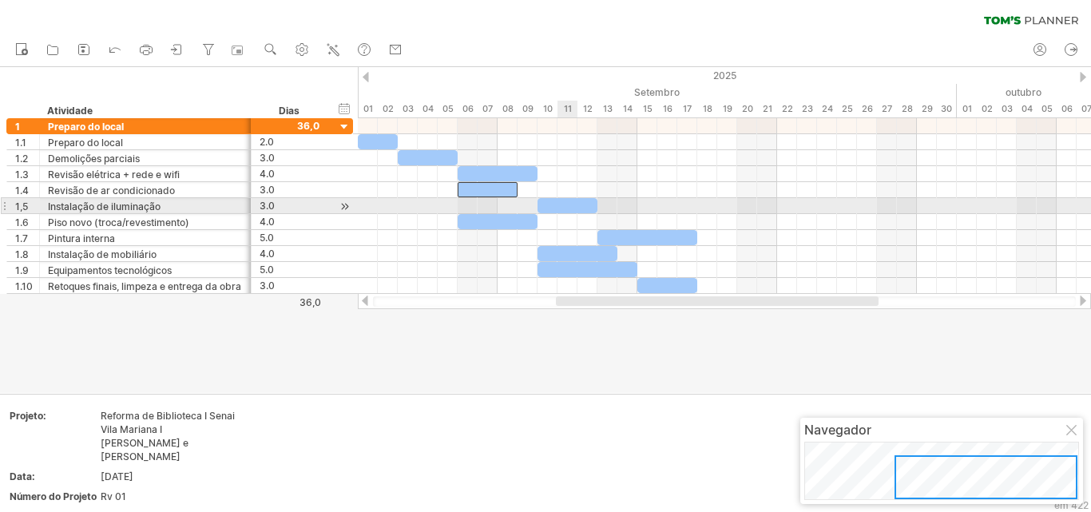
click at [566, 204] on div at bounding box center [567, 205] width 60 height 15
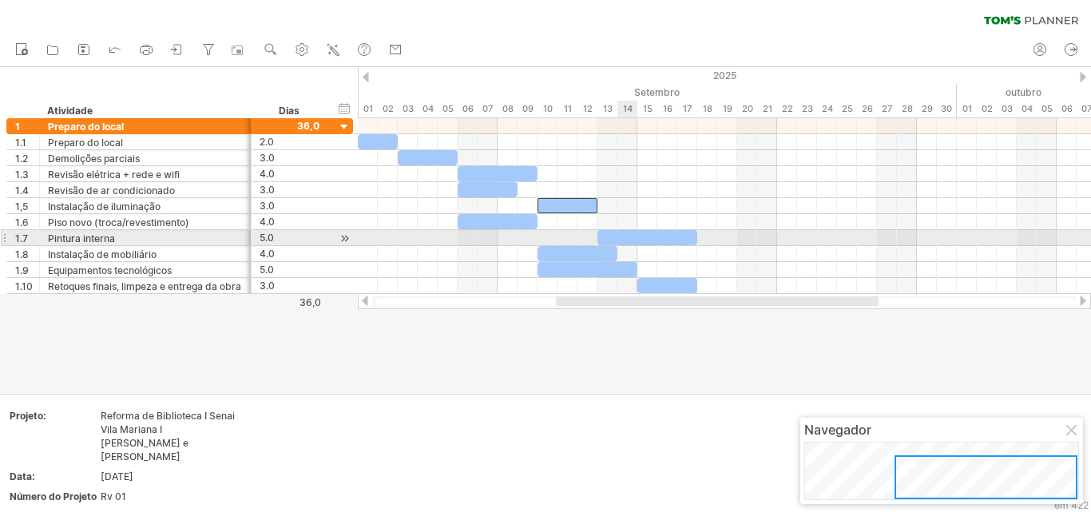
click at [633, 236] on div at bounding box center [647, 237] width 100 height 15
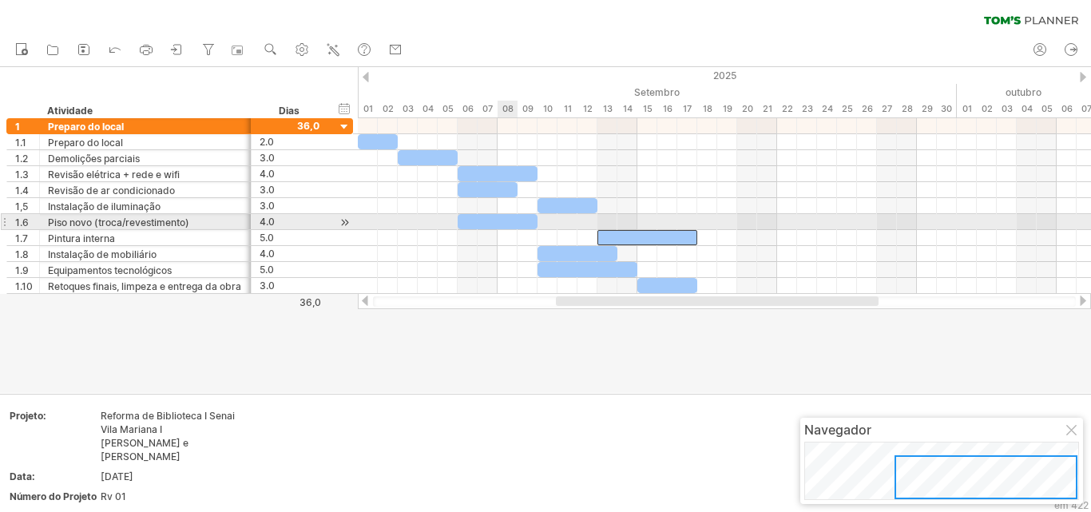
click at [515, 228] on div at bounding box center [498, 221] width 80 height 15
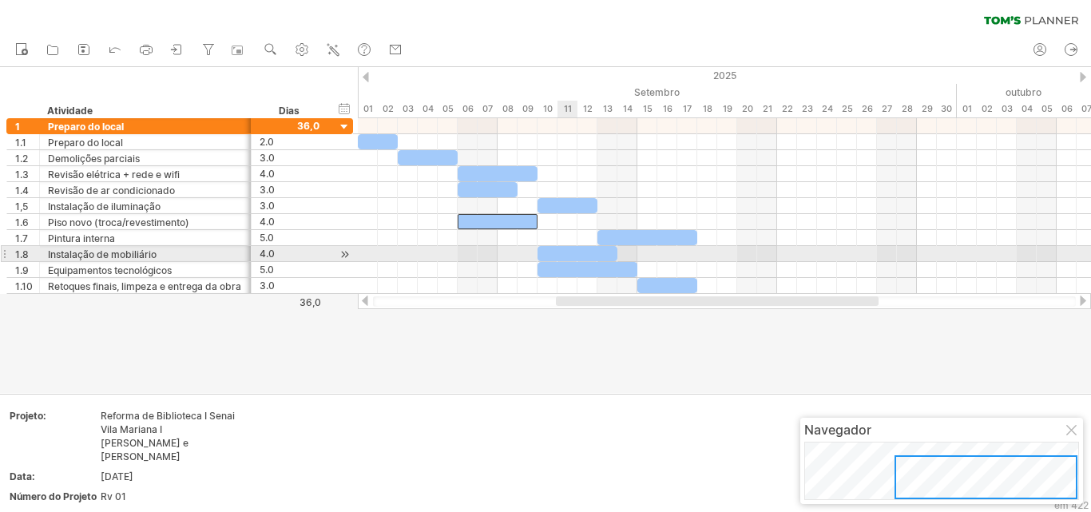
click at [568, 252] on div at bounding box center [577, 253] width 80 height 15
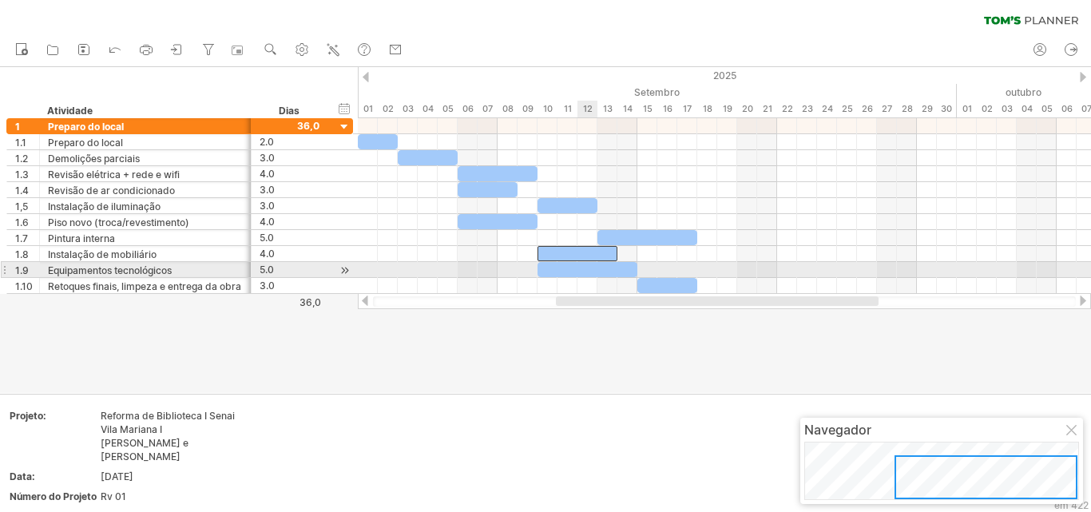
click at [584, 266] on div at bounding box center [587, 269] width 100 height 15
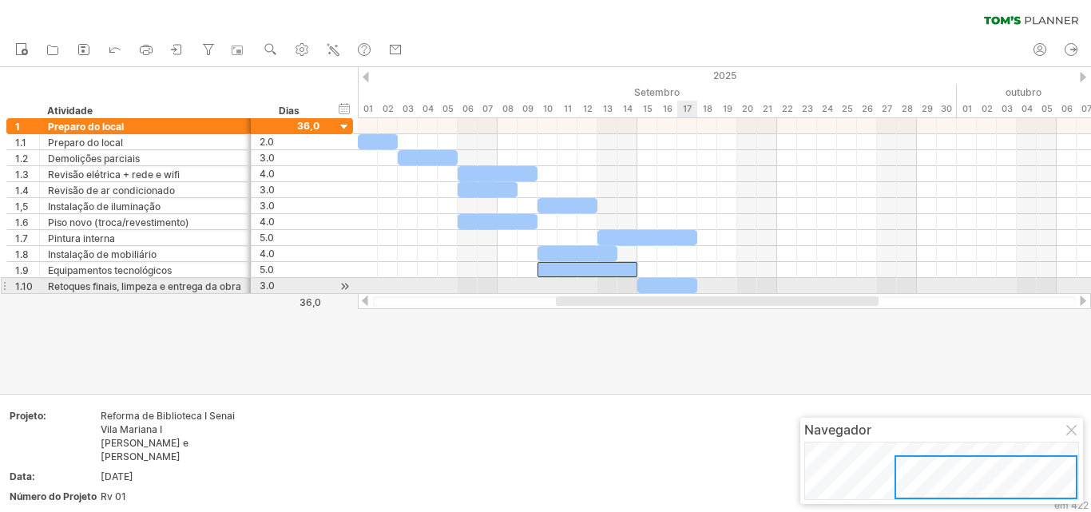
click at [681, 291] on div at bounding box center [667, 285] width 60 height 15
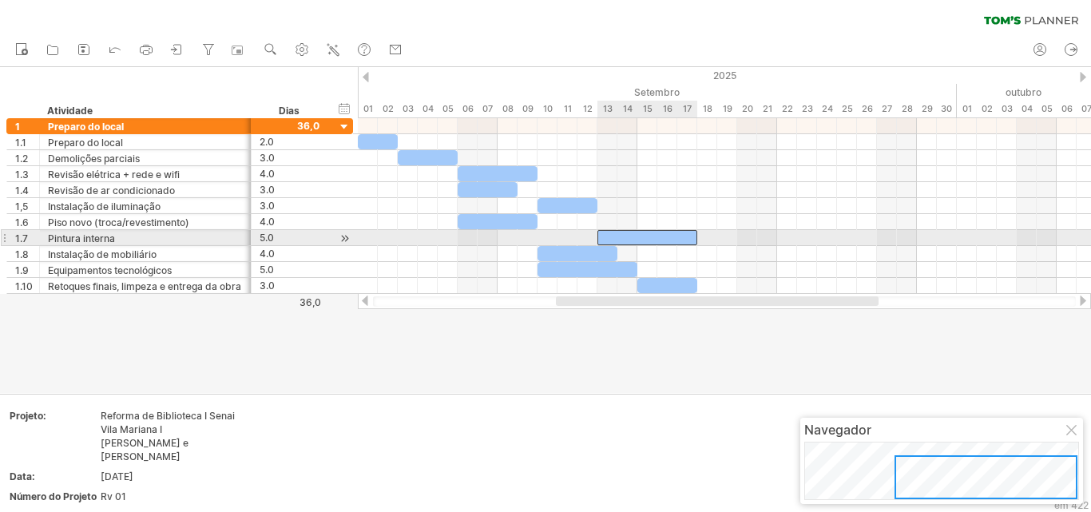
click at [646, 239] on div at bounding box center [647, 237] width 100 height 15
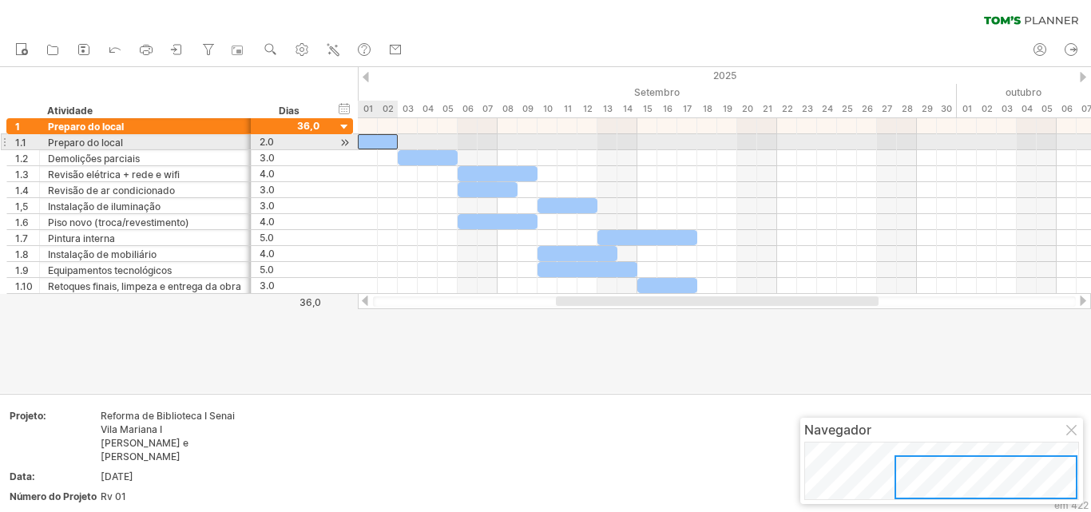
click at [389, 145] on div at bounding box center [378, 141] width 40 height 15
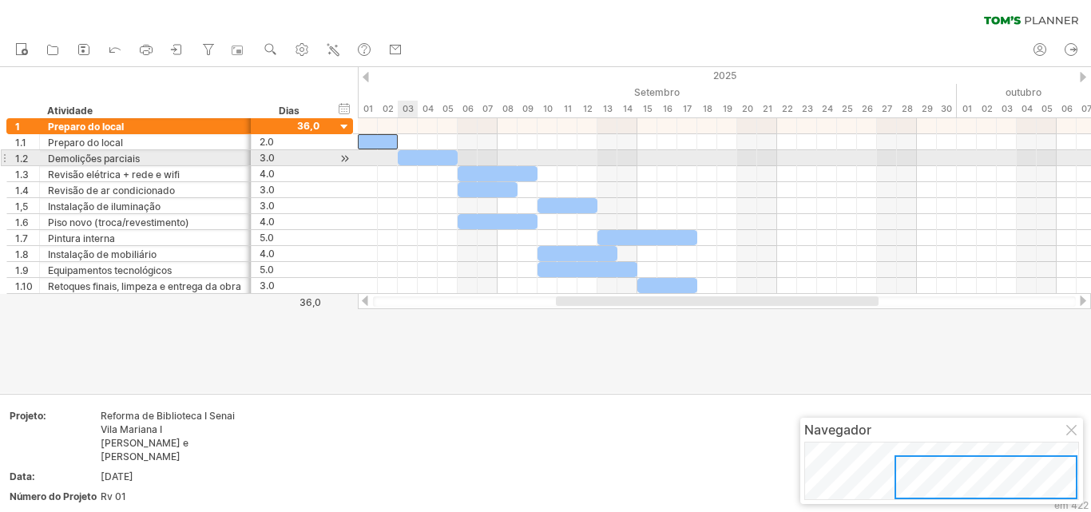
click at [404, 153] on div at bounding box center [428, 157] width 60 height 15
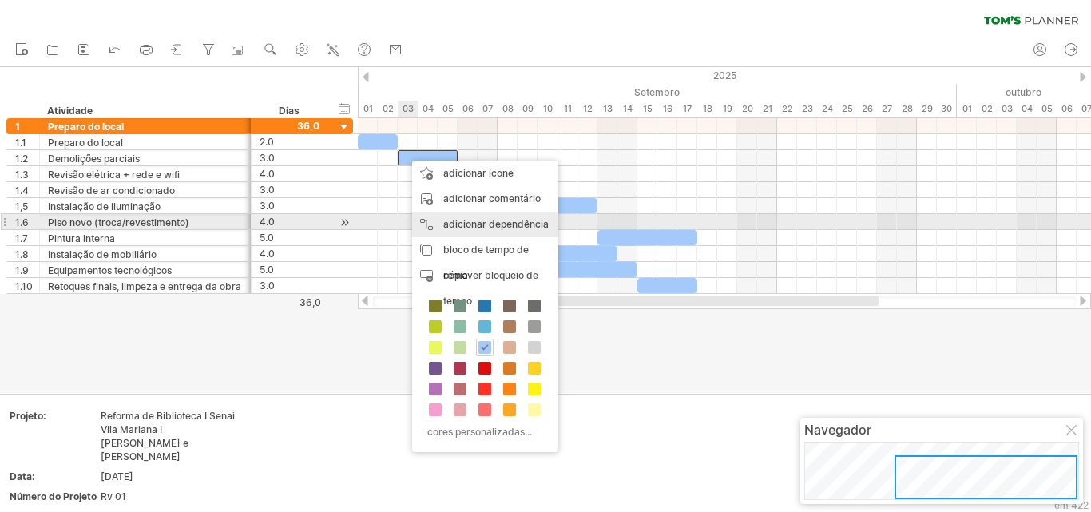
click at [453, 224] on font "adicionar dependência" at bounding box center [495, 224] width 105 height 12
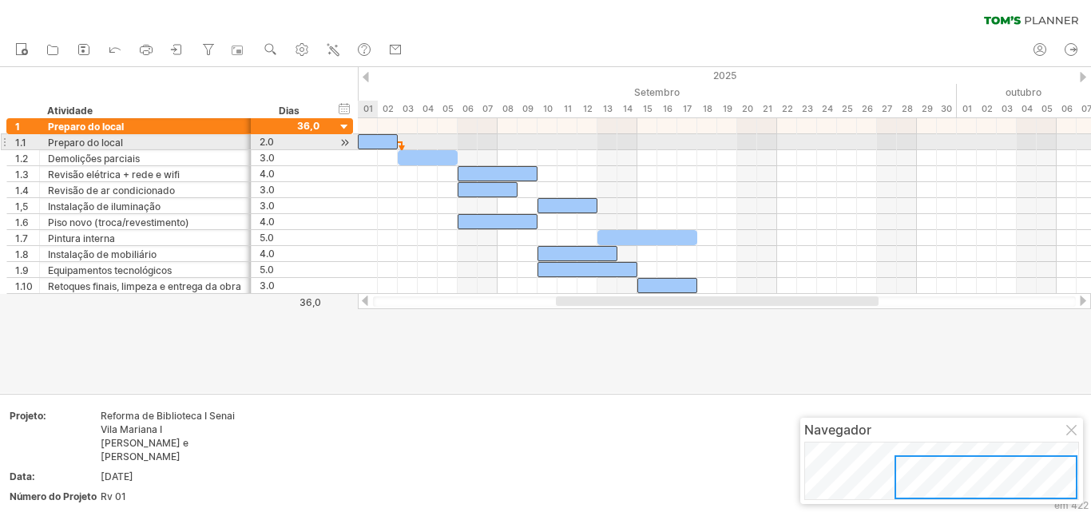
click at [375, 144] on div at bounding box center [378, 141] width 40 height 15
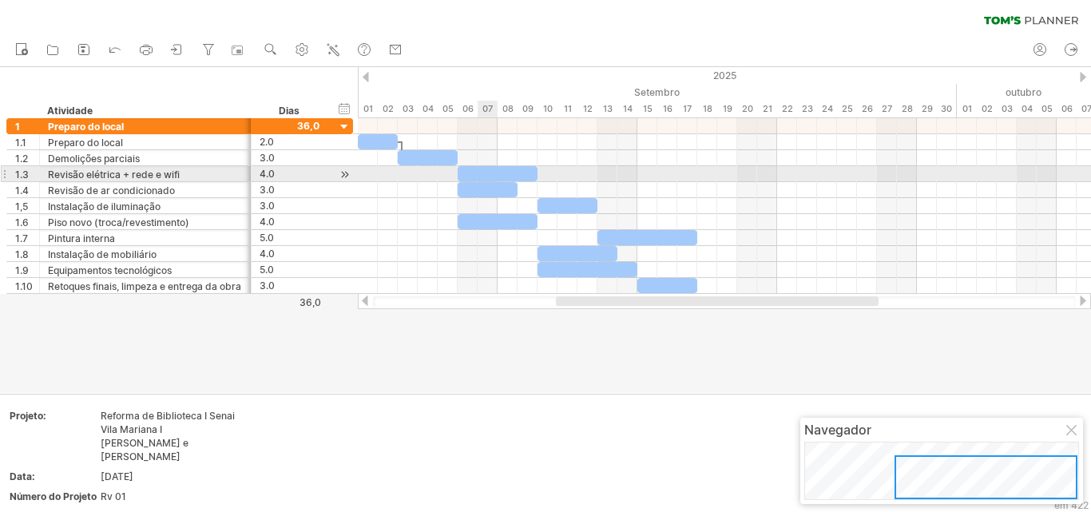
click at [478, 175] on div at bounding box center [498, 173] width 80 height 15
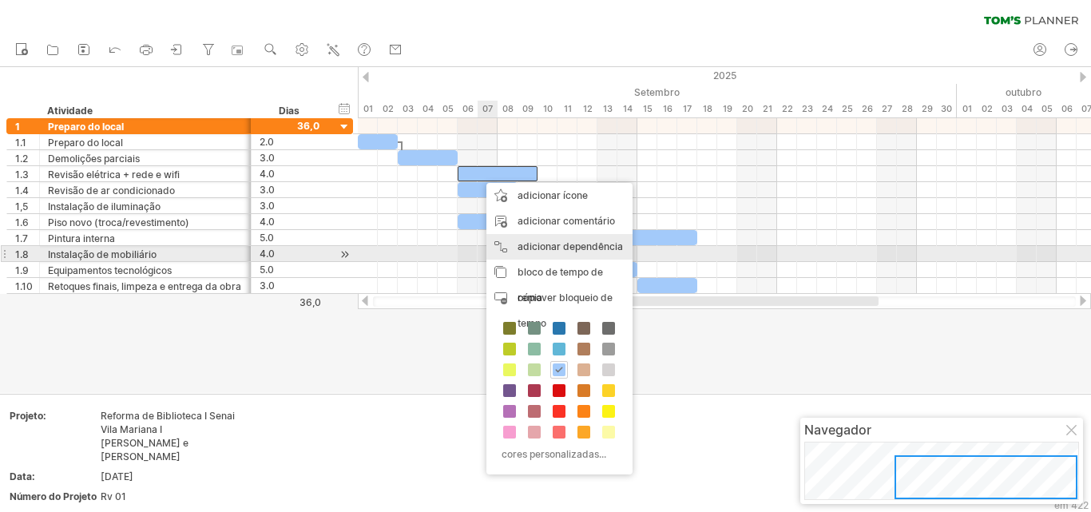
click at [553, 248] on font "adicionar dependência" at bounding box center [569, 246] width 105 height 12
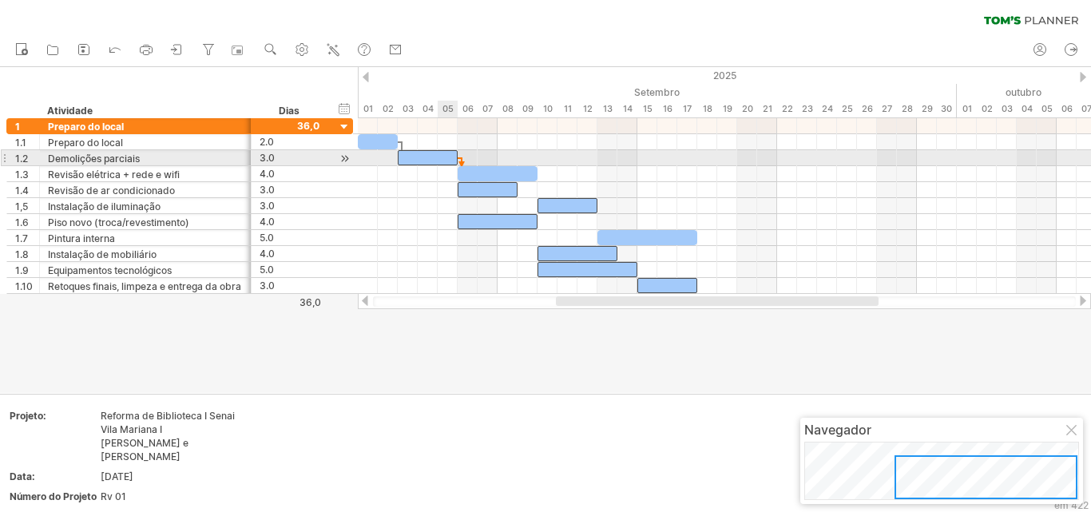
click at [445, 153] on div at bounding box center [428, 157] width 60 height 15
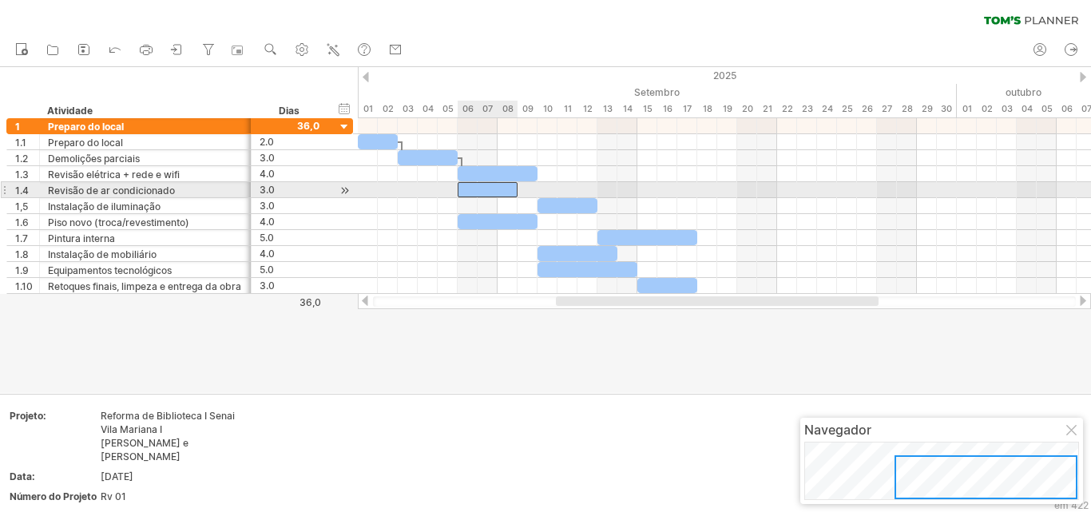
click at [505, 189] on div at bounding box center [488, 189] width 60 height 15
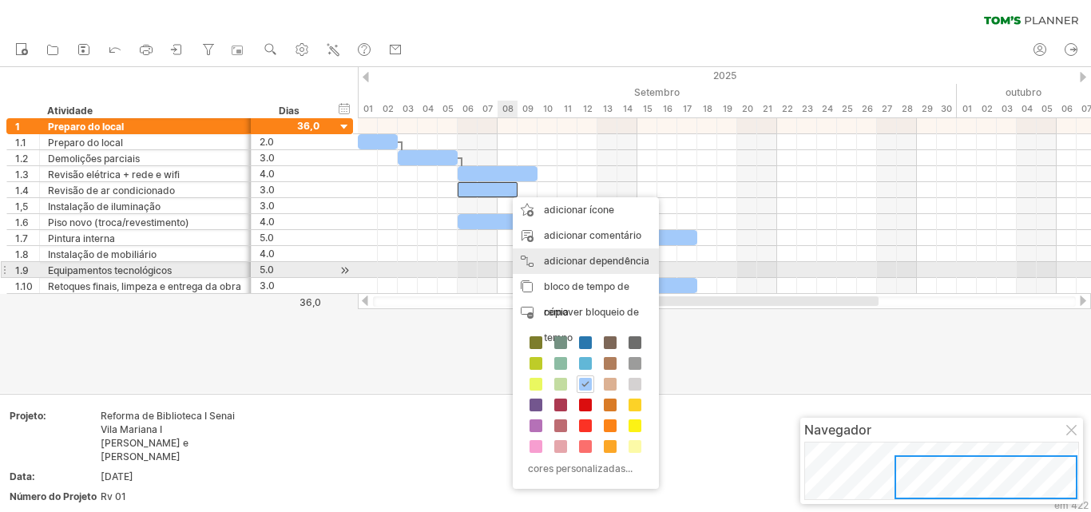
click at [580, 267] on div "adicionar dependência Você pode usar dependências quando precisar que as tarefa…" at bounding box center [586, 261] width 146 height 26
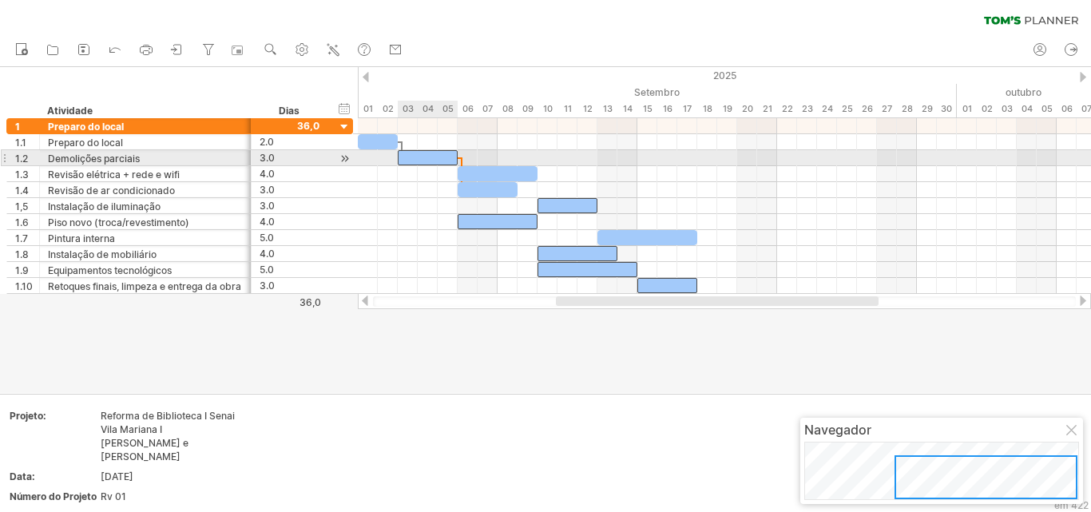
click at [450, 157] on div at bounding box center [428, 157] width 60 height 15
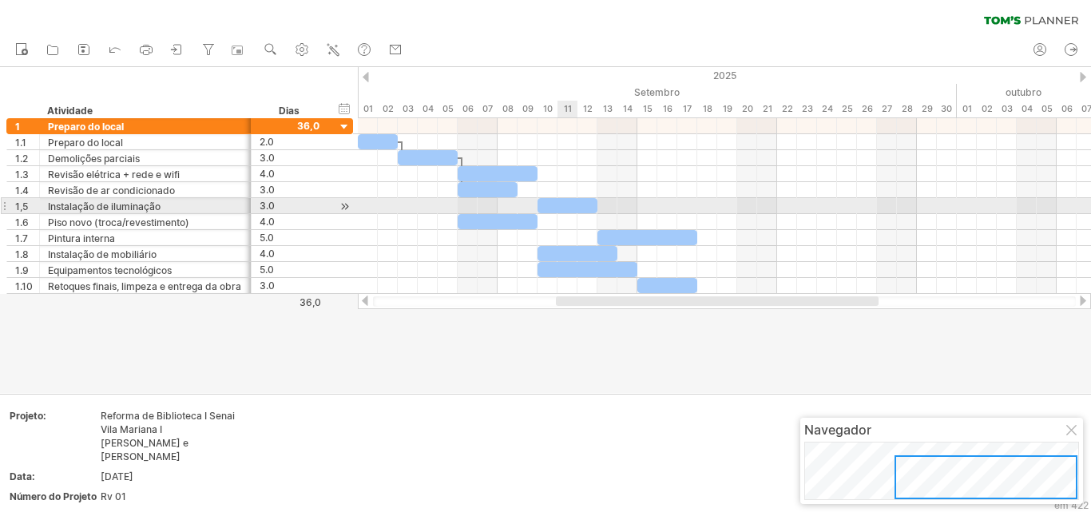
click at [563, 207] on div at bounding box center [567, 205] width 60 height 15
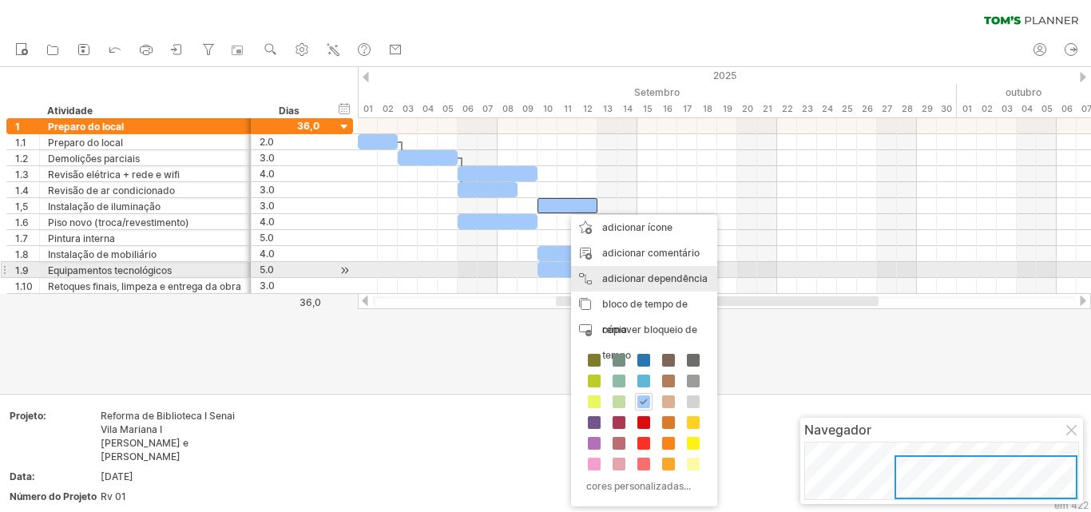
click at [629, 277] on font "adicionar dependência" at bounding box center [654, 278] width 105 height 12
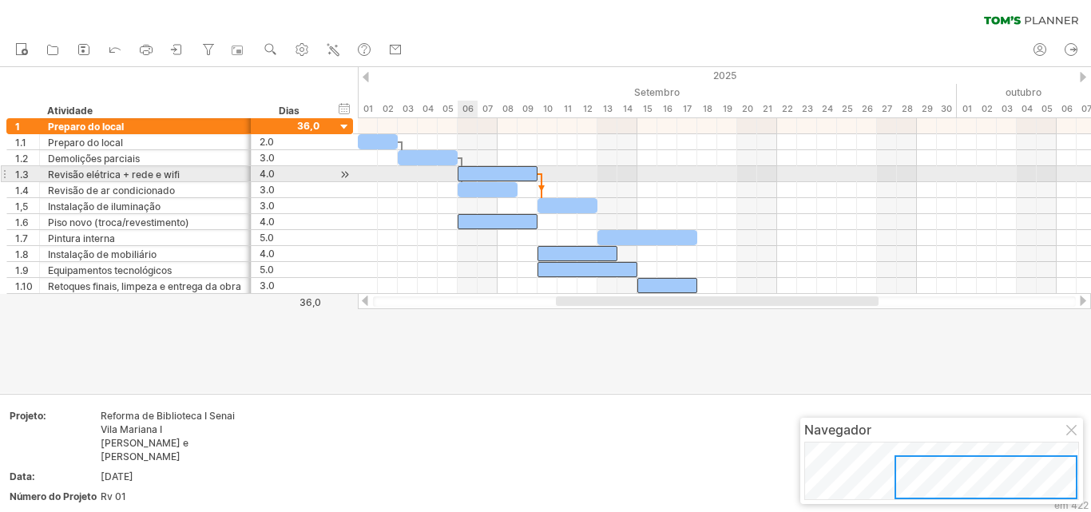
click at [477, 173] on div at bounding box center [498, 173] width 80 height 15
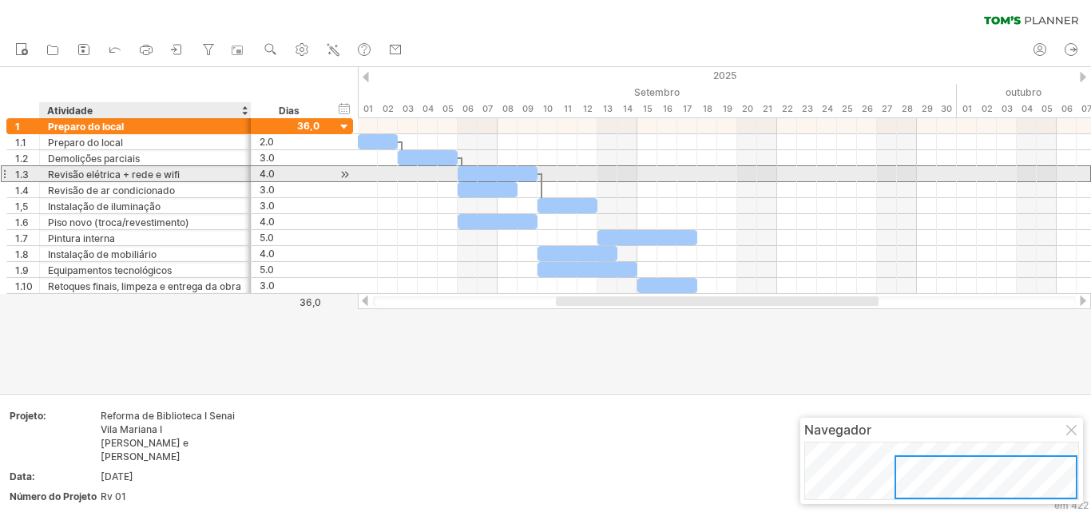
click at [125, 176] on font "Revisão elétrica + rede e wifi" at bounding box center [114, 174] width 132 height 12
click at [128, 176] on font "Revisão elétrica + rede e wifi" at bounding box center [114, 174] width 132 height 12
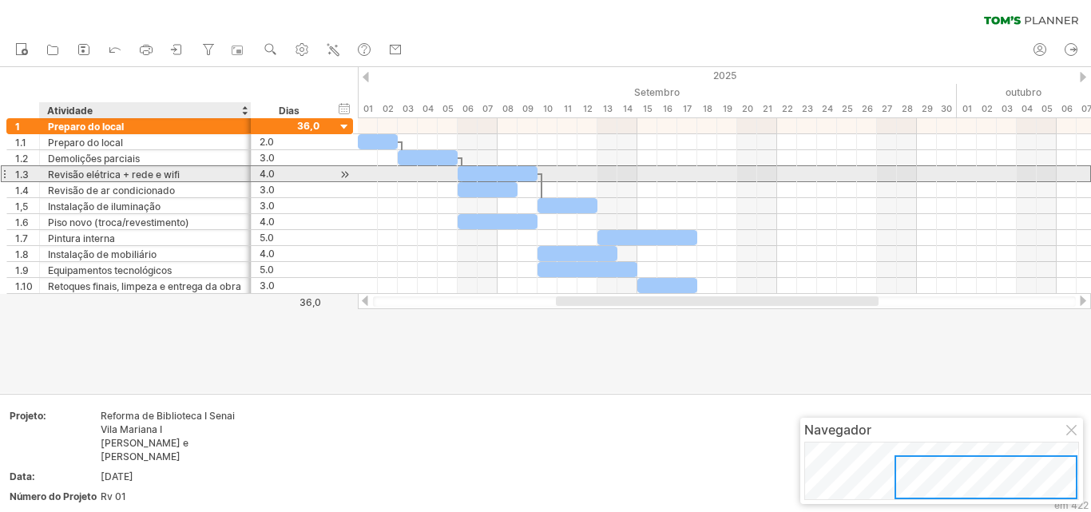
click at [128, 176] on font "Revisão elétrica + rede e wifi" at bounding box center [114, 174] width 132 height 12
click at [140, 176] on font "Revisão elétrica + rede e wifi" at bounding box center [114, 174] width 132 height 12
click at [127, 176] on font "Revisão elétrica + rede e wifi" at bounding box center [114, 174] width 132 height 12
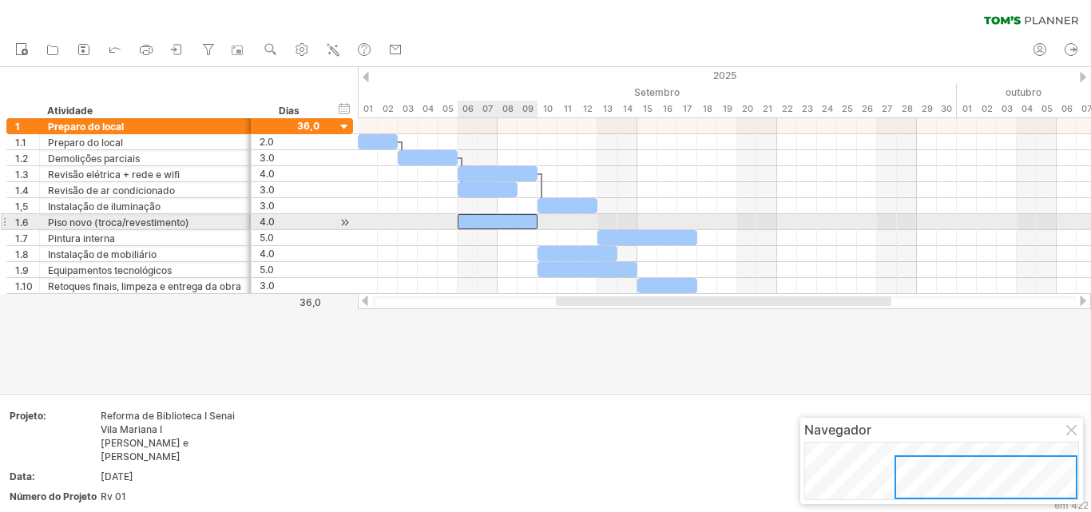
click at [513, 227] on div at bounding box center [498, 221] width 80 height 15
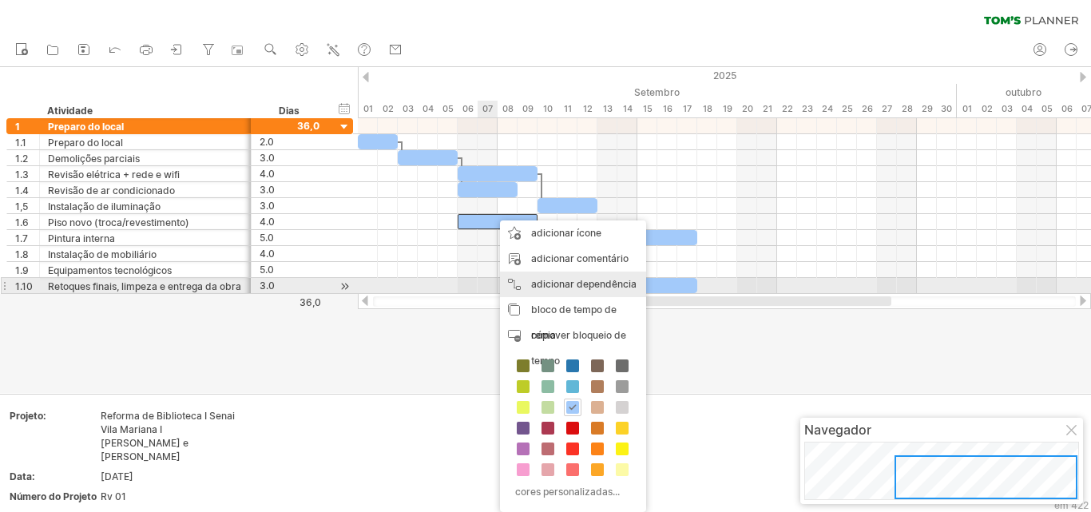
click at [553, 287] on font "adicionar dependência" at bounding box center [583, 284] width 105 height 12
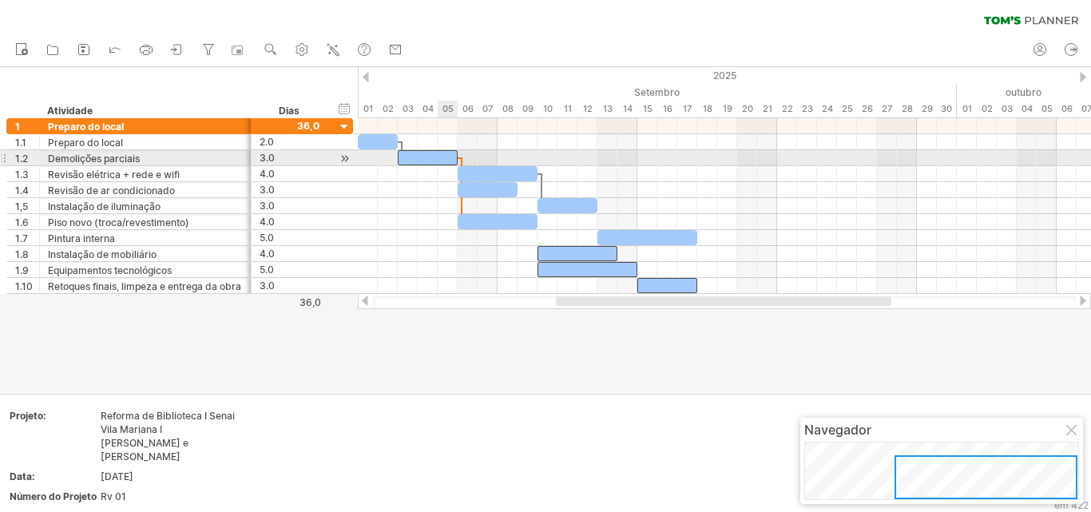
click at [453, 160] on div at bounding box center [428, 157] width 60 height 15
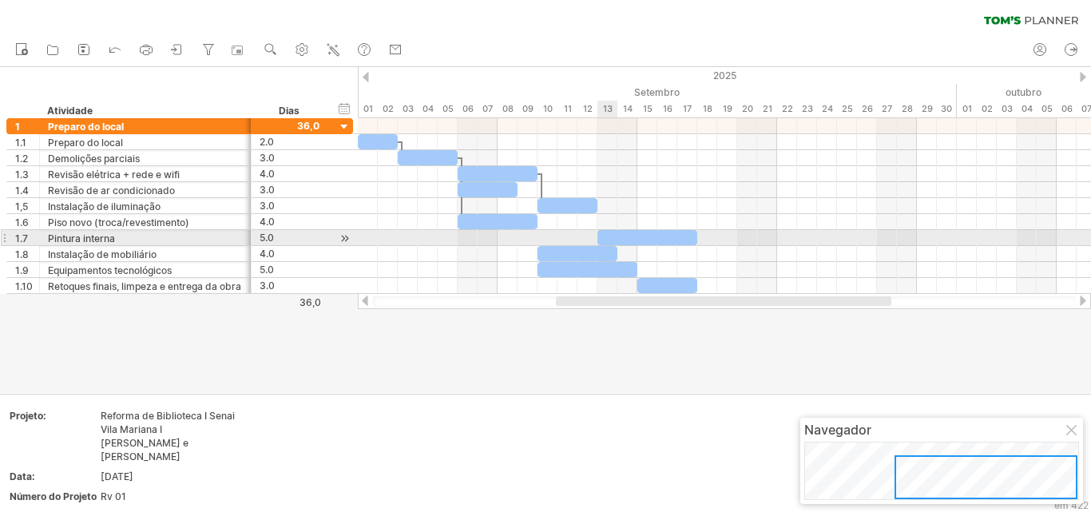
click at [608, 237] on div at bounding box center [647, 237] width 100 height 15
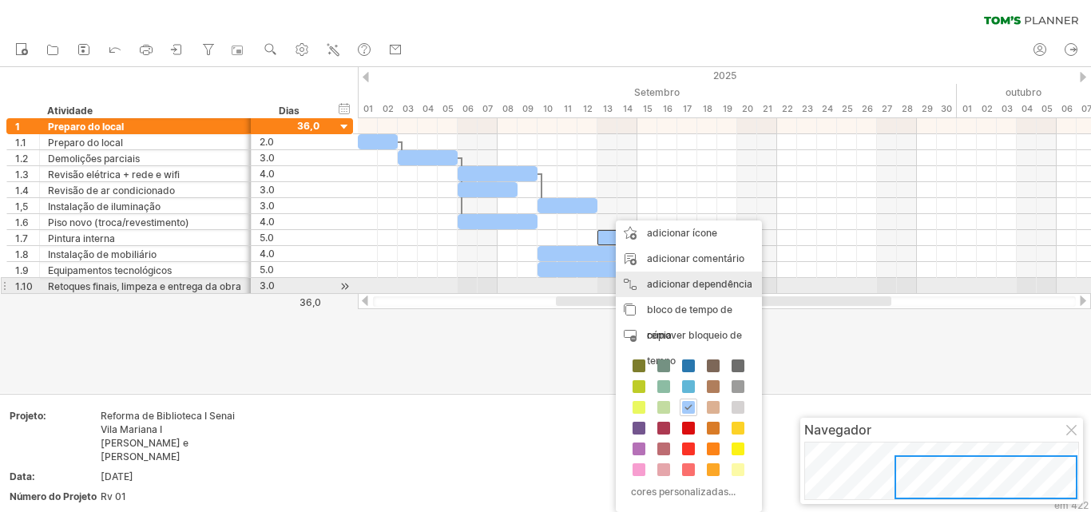
click at [668, 284] on font "adicionar dependência" at bounding box center [699, 284] width 105 height 12
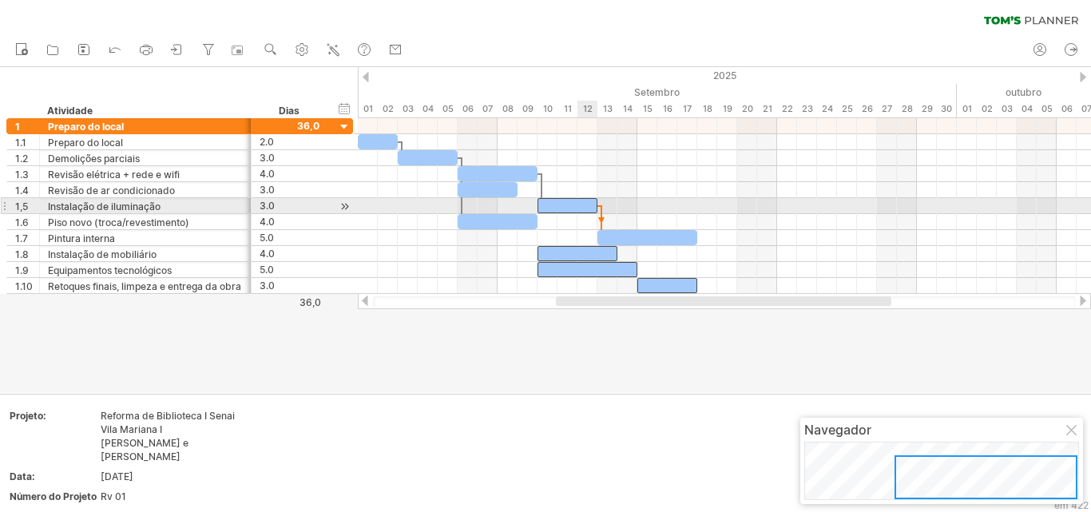
click at [588, 203] on div at bounding box center [567, 205] width 60 height 15
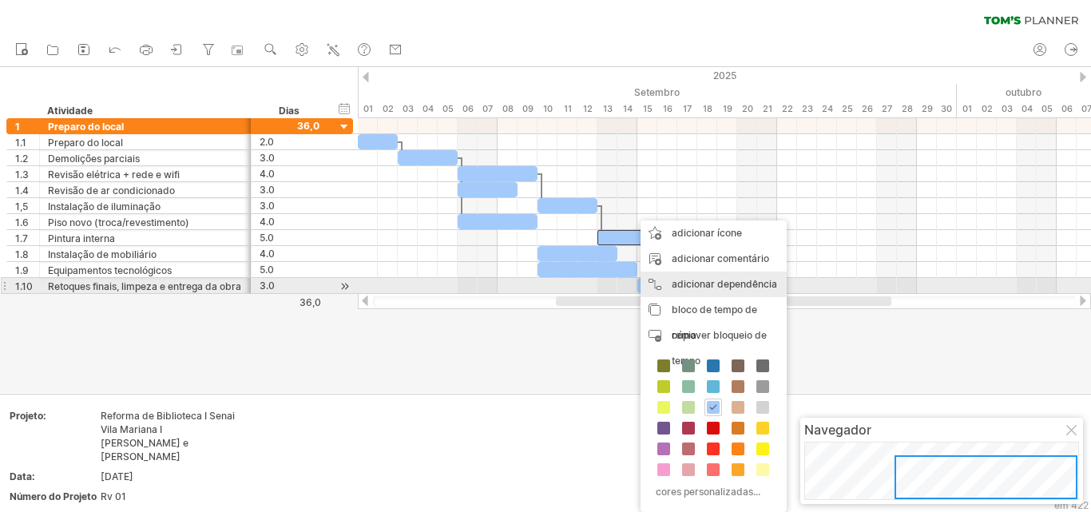
click at [708, 290] on div "adicionar dependência Você pode usar dependências quando precisar que as tarefa…" at bounding box center [713, 284] width 146 height 26
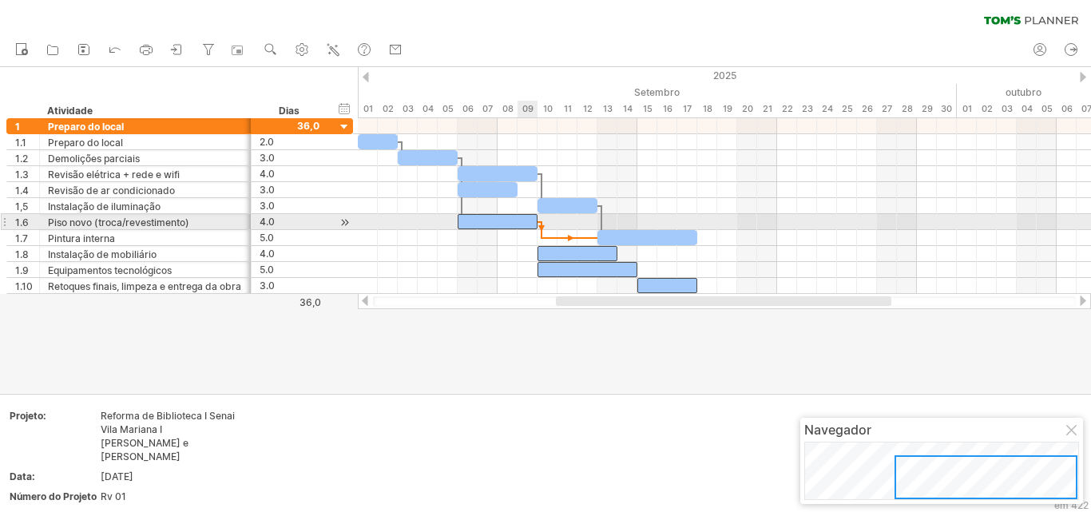
click at [522, 216] on div at bounding box center [498, 221] width 80 height 15
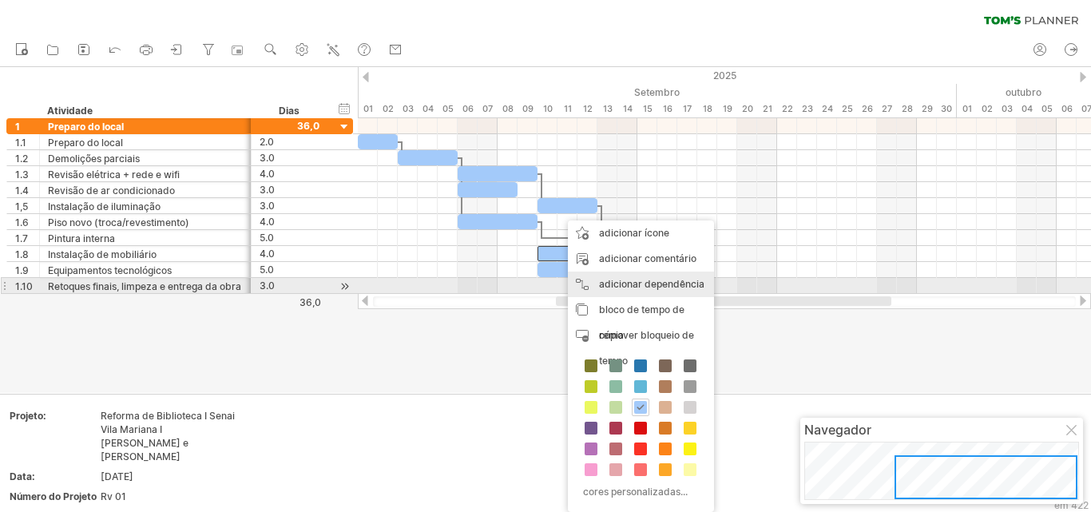
click at [638, 282] on font "adicionar dependência" at bounding box center [651, 284] width 105 height 12
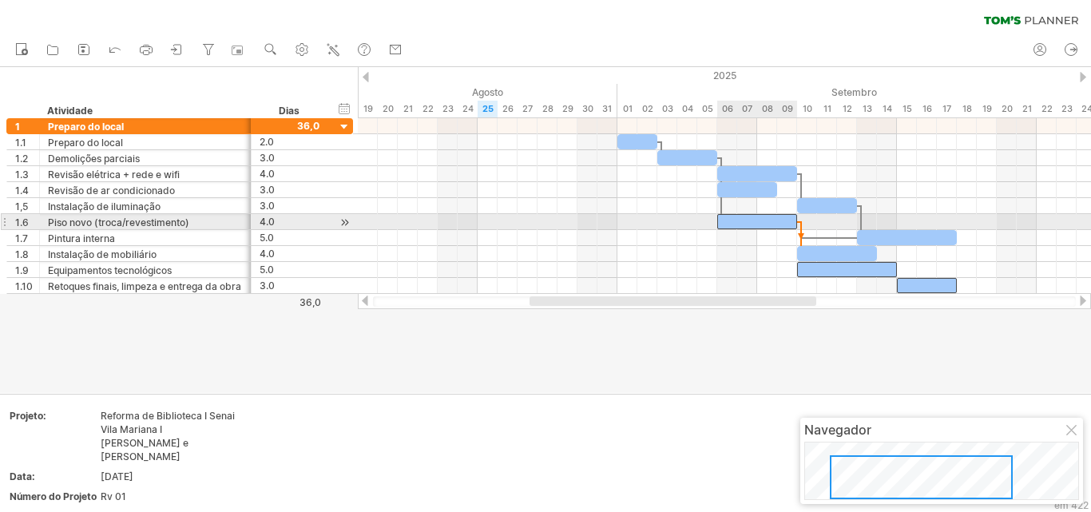
click at [778, 221] on div at bounding box center [757, 221] width 80 height 15
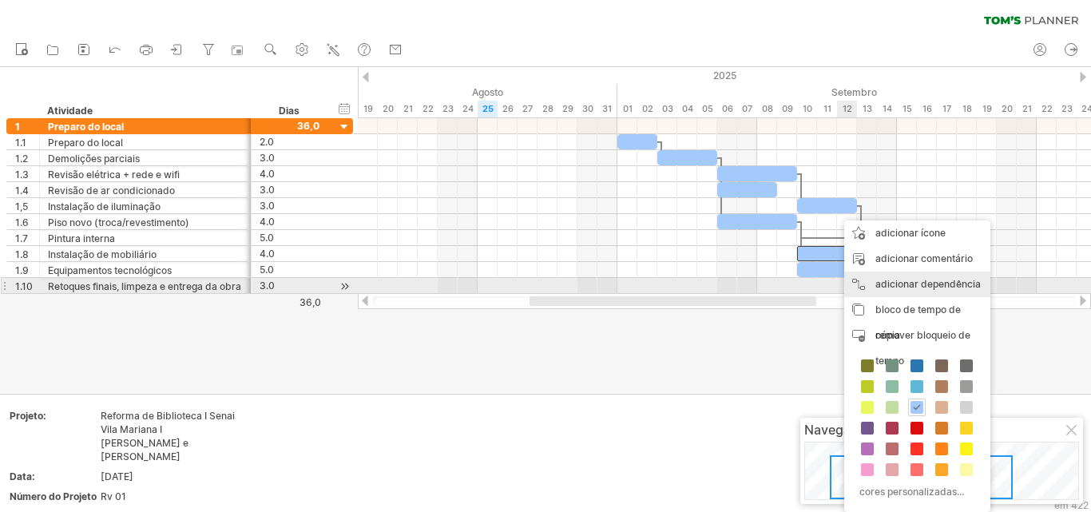
click at [870, 285] on div "adicionar dependência Você pode usar dependências quando precisar que as tarefa…" at bounding box center [917, 284] width 146 height 26
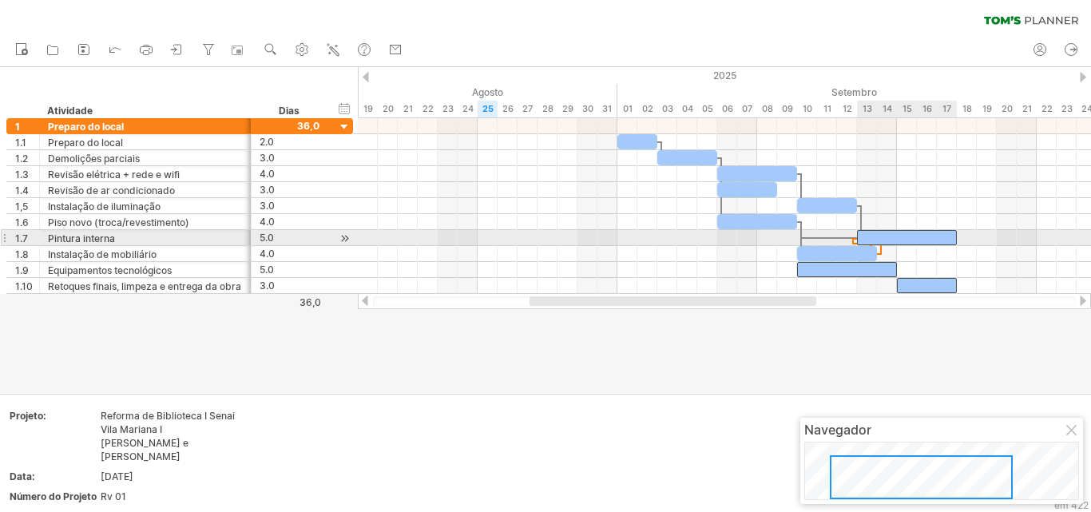
click at [869, 238] on div at bounding box center [907, 237] width 100 height 15
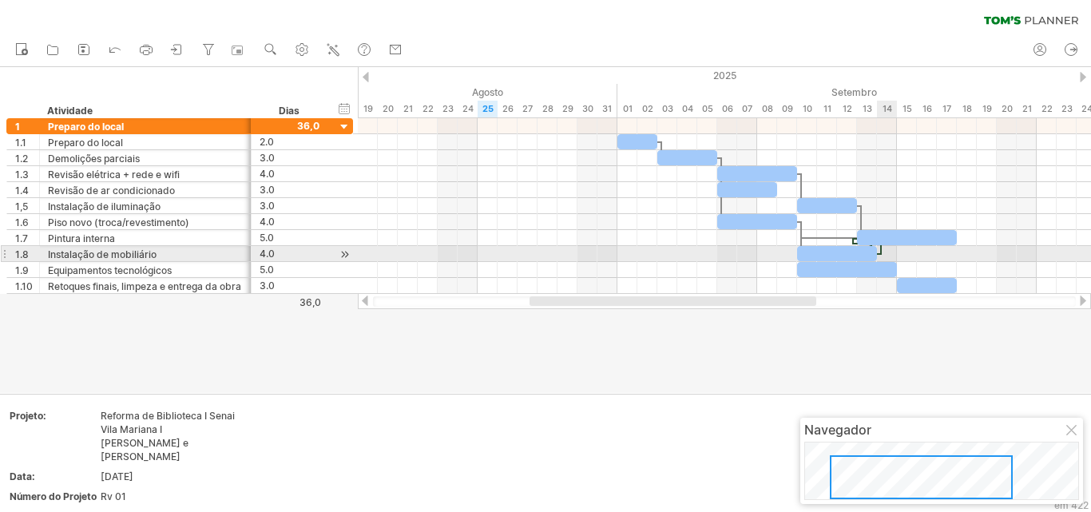
click at [882, 254] on div at bounding box center [880, 249] width 5 height 10
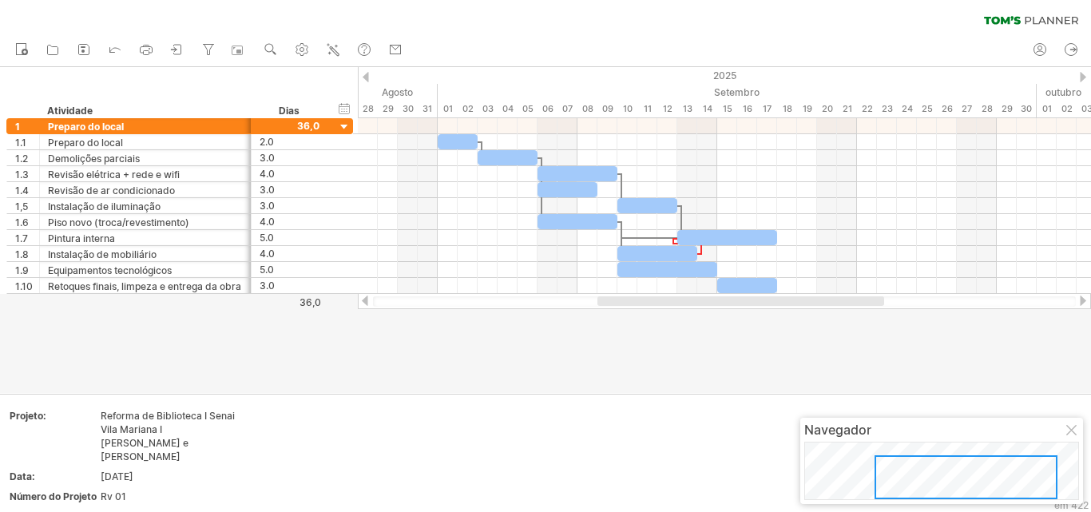
drag, startPoint x: 644, startPoint y: 301, endPoint x: 711, endPoint y: 301, distance: 67.9
click at [711, 301] on div at bounding box center [740, 301] width 287 height 10
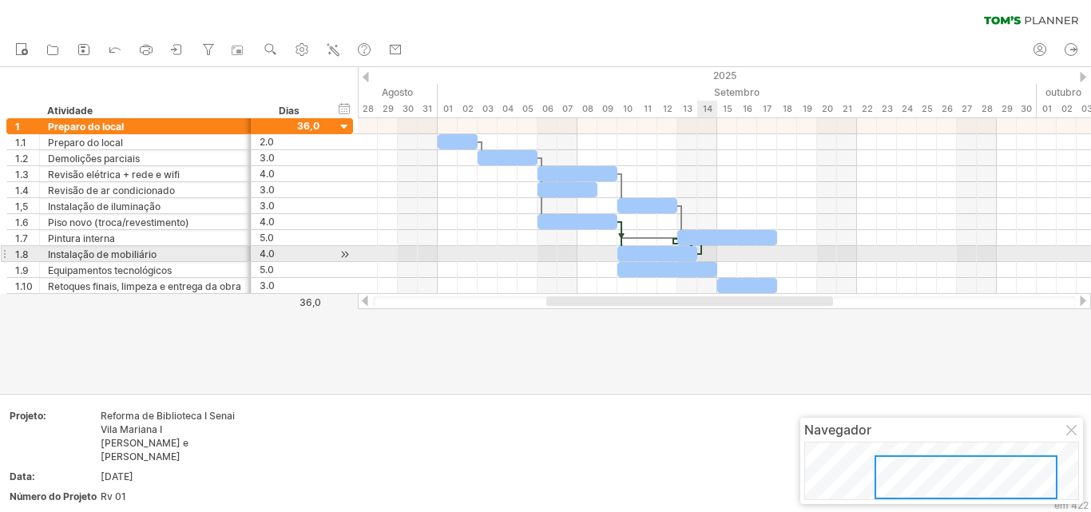
click at [699, 252] on span at bounding box center [697, 253] width 6 height 15
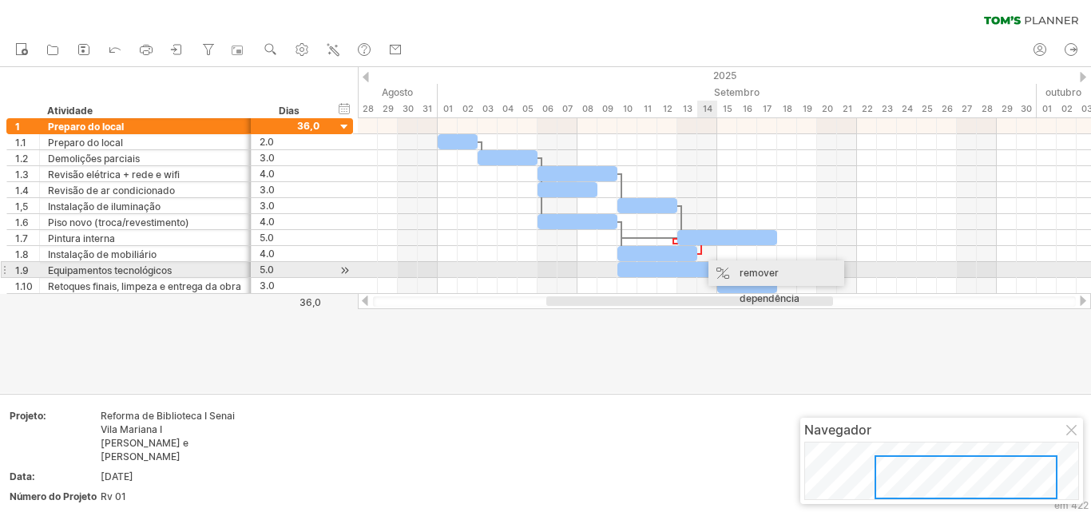
click at [738, 272] on div "remover dependência" at bounding box center [776, 285] width 136 height 51
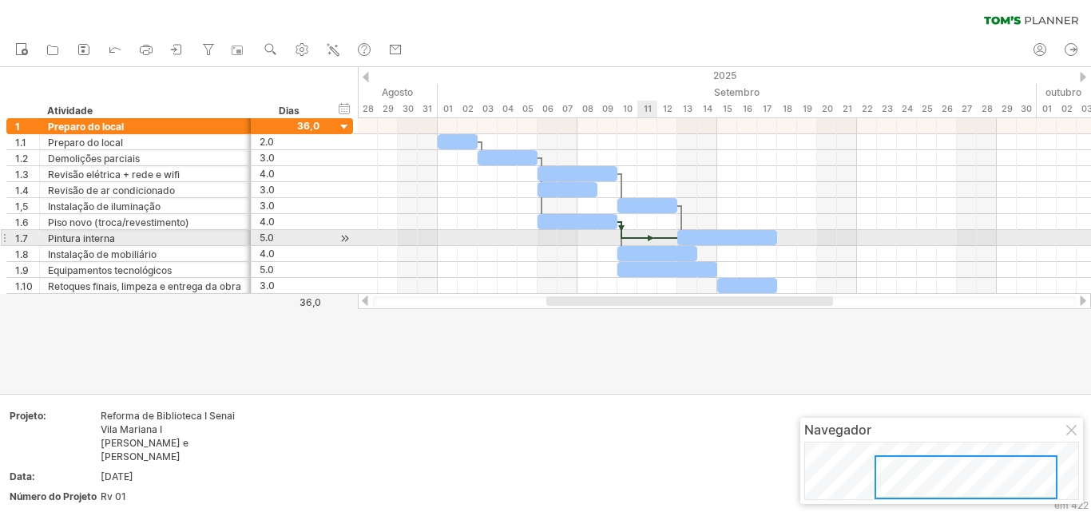
click at [644, 236] on div at bounding box center [649, 238] width 55 height 5
click at [618, 242] on div at bounding box center [724, 238] width 733 height 16
click at [632, 238] on div at bounding box center [649, 238] width 55 height 5
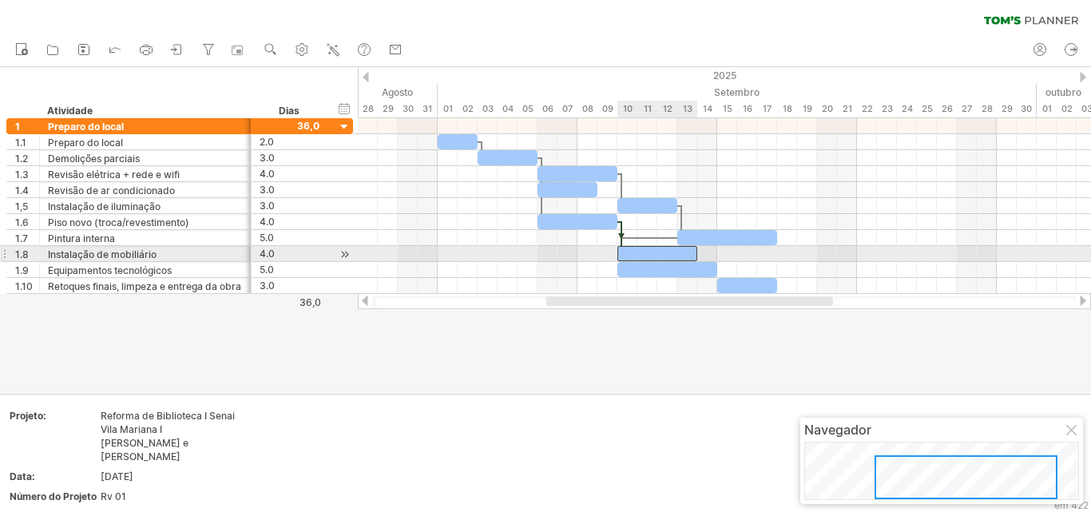
click at [626, 252] on div at bounding box center [657, 253] width 80 height 15
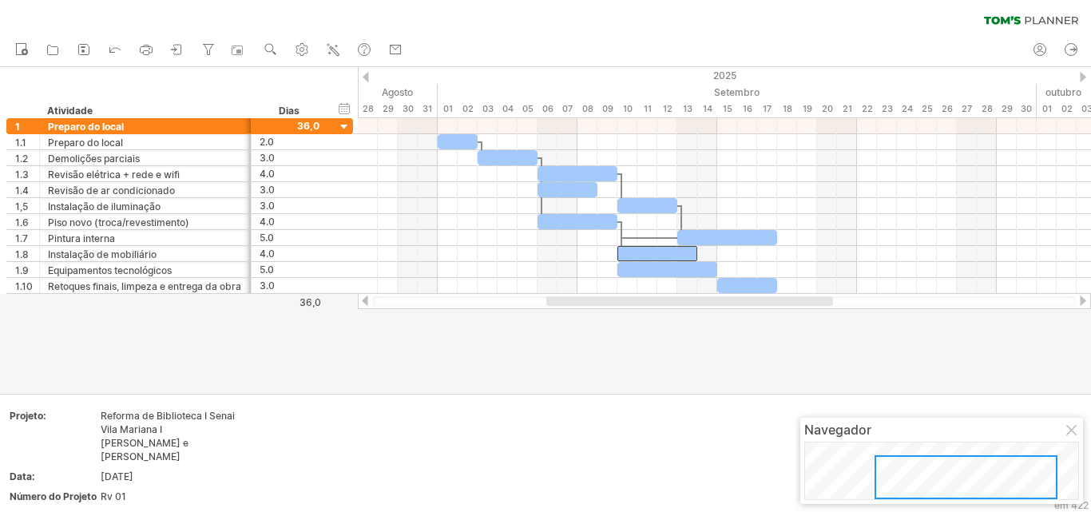
click at [546, 354] on div at bounding box center [545, 230] width 1091 height 326
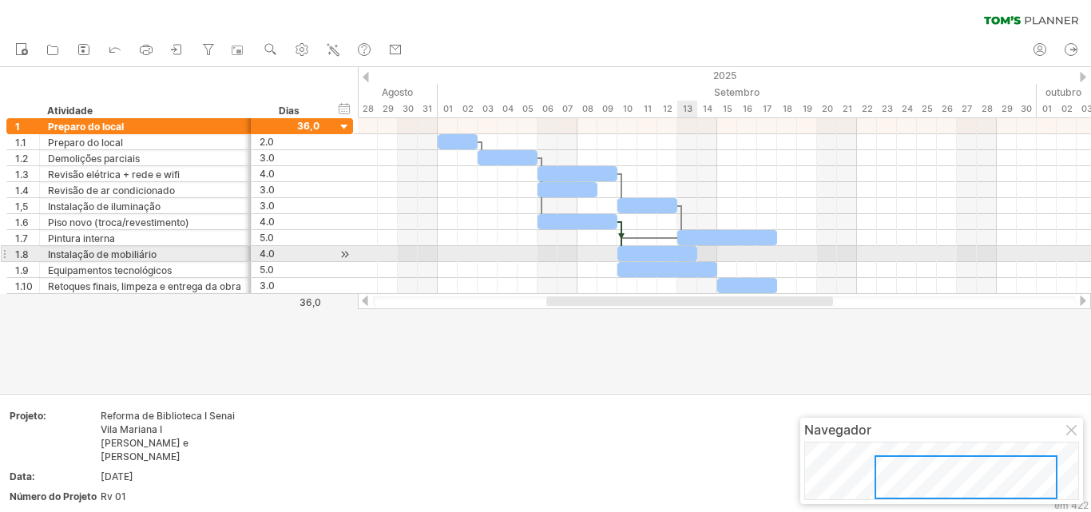
click at [678, 251] on div at bounding box center [657, 253] width 80 height 15
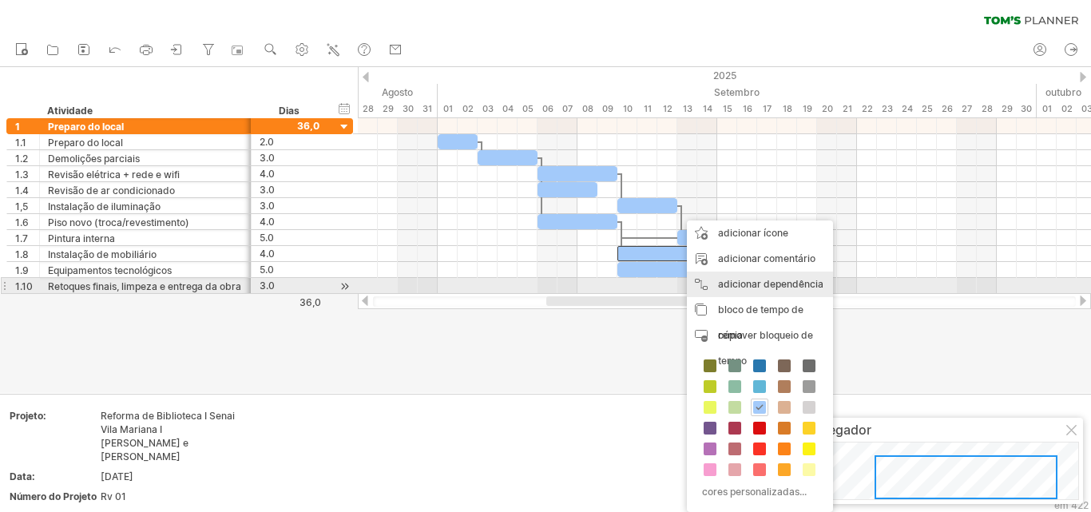
click at [729, 290] on div "adicionar dependência Você pode usar dependências quando precisar que as tarefa…" at bounding box center [760, 284] width 146 height 26
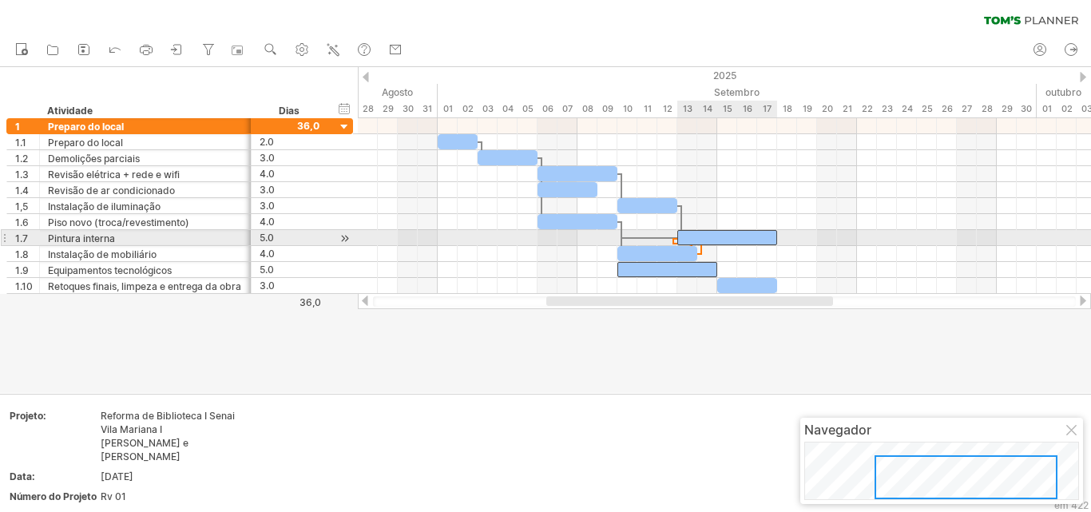
click at [733, 240] on div at bounding box center [727, 237] width 100 height 15
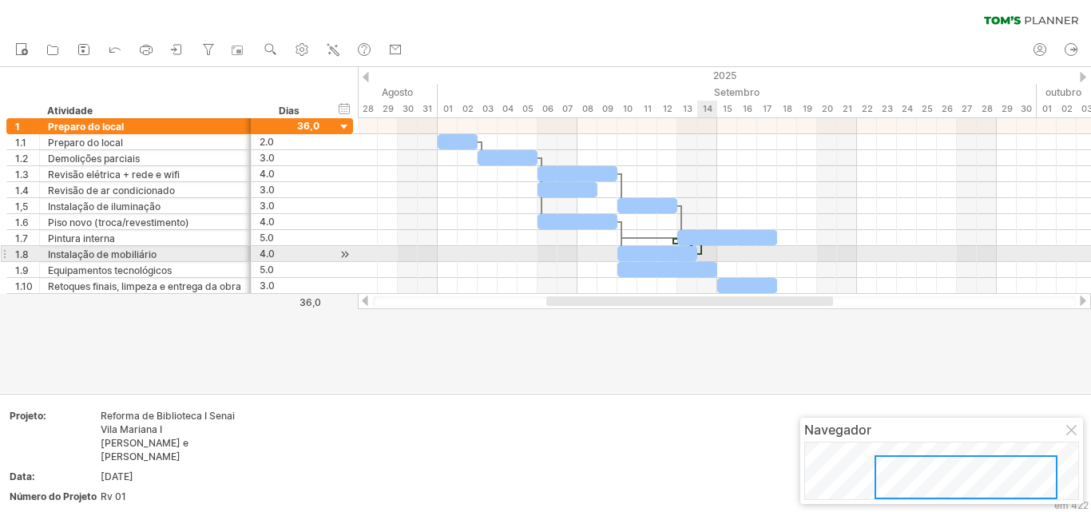
click at [700, 252] on div at bounding box center [701, 249] width 5 height 10
click at [699, 250] on span at bounding box center [697, 253] width 6 height 15
click at [701, 252] on div at bounding box center [701, 249] width 5 height 10
click at [648, 252] on div at bounding box center [657, 253] width 80 height 15
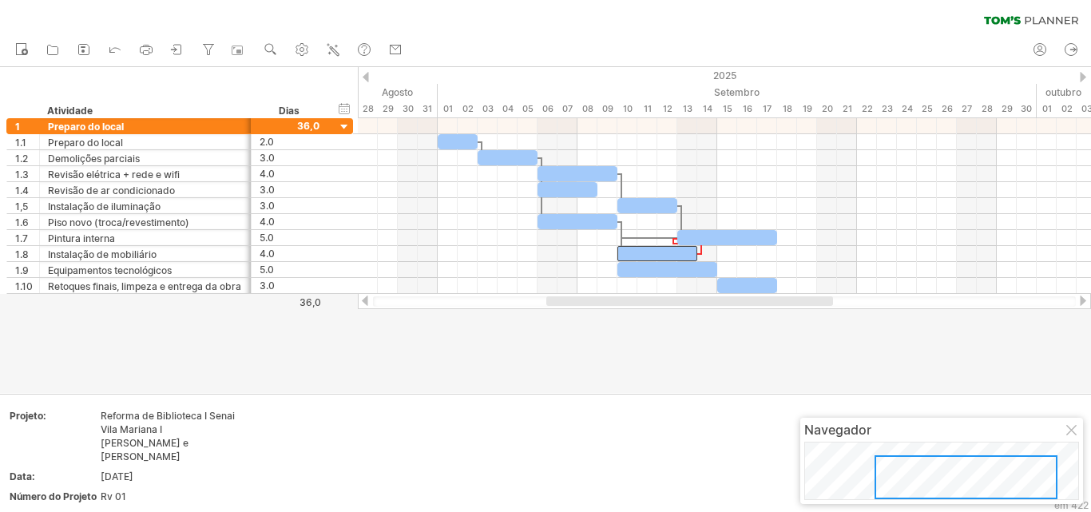
click at [598, 355] on div at bounding box center [545, 230] width 1091 height 326
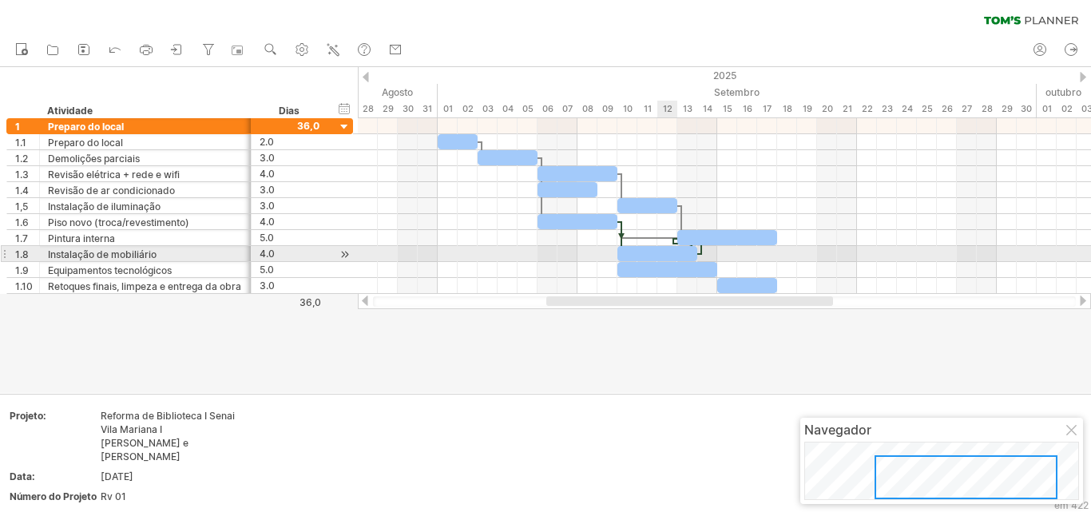
click at [676, 253] on div at bounding box center [657, 253] width 80 height 15
click at [643, 251] on div at bounding box center [657, 253] width 80 height 15
click at [804, 260] on div at bounding box center [724, 254] width 733 height 16
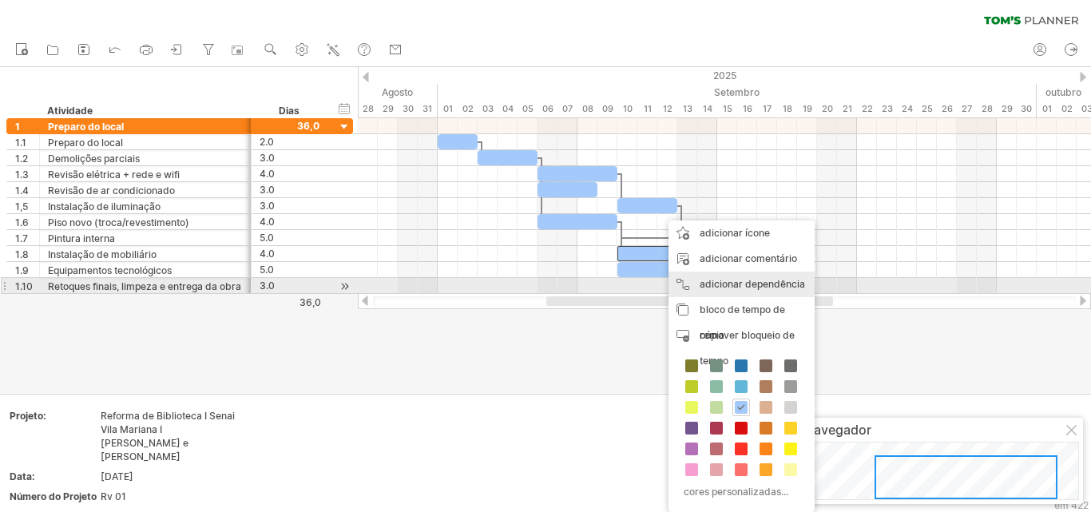
click at [752, 284] on font "adicionar dependência" at bounding box center [751, 284] width 105 height 12
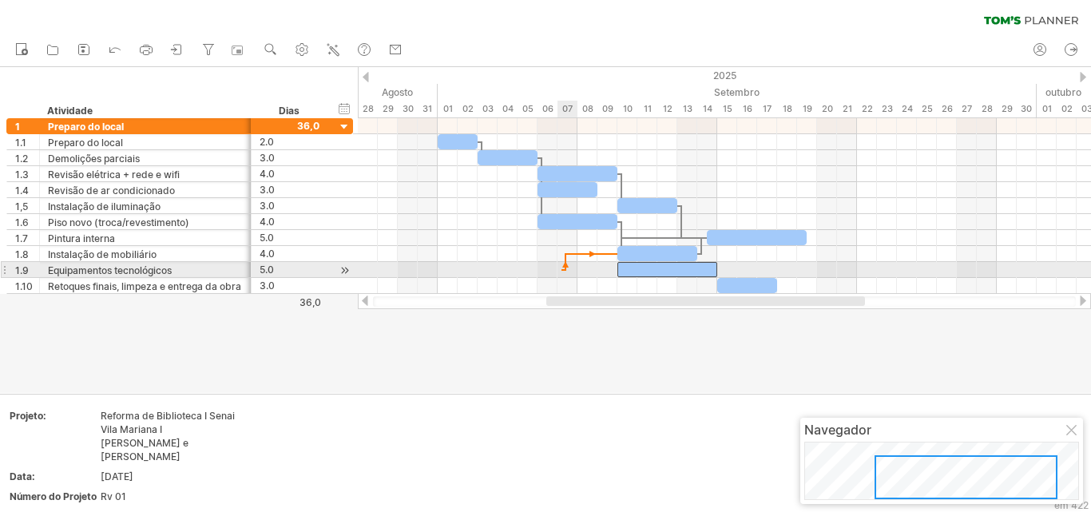
click at [561, 264] on div at bounding box center [724, 270] width 733 height 16
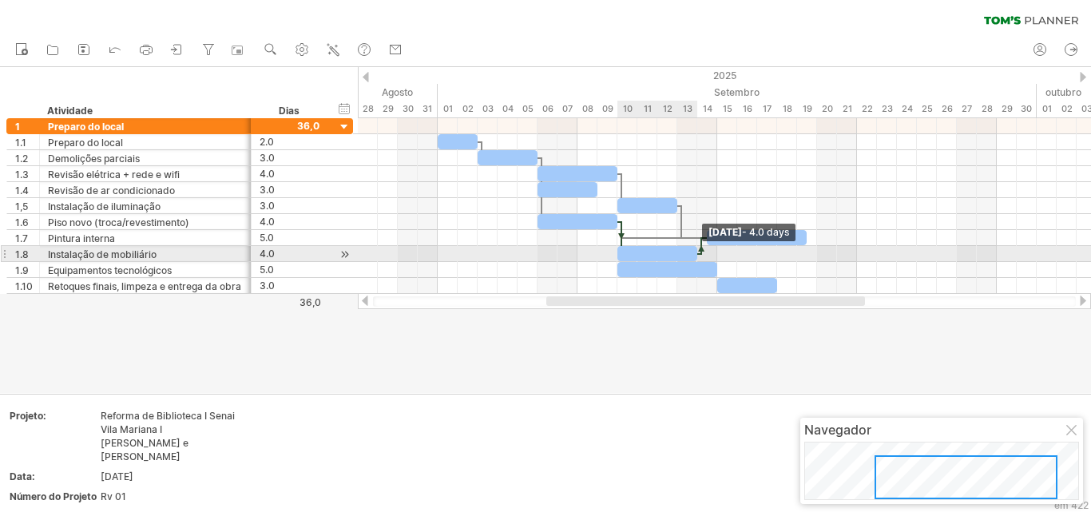
click at [699, 250] on span at bounding box center [697, 253] width 6 height 15
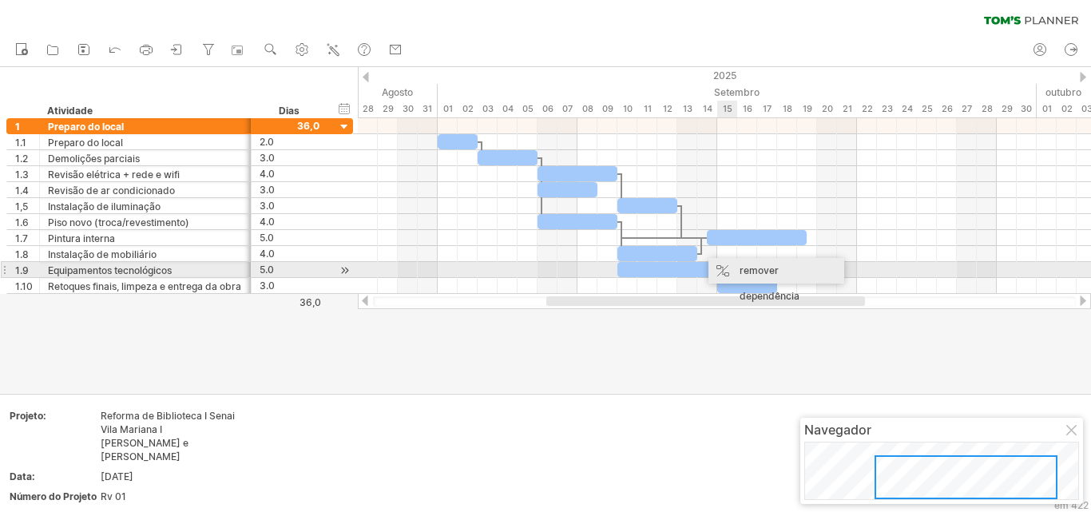
click at [744, 271] on font "remover dependência" at bounding box center [769, 283] width 60 height 38
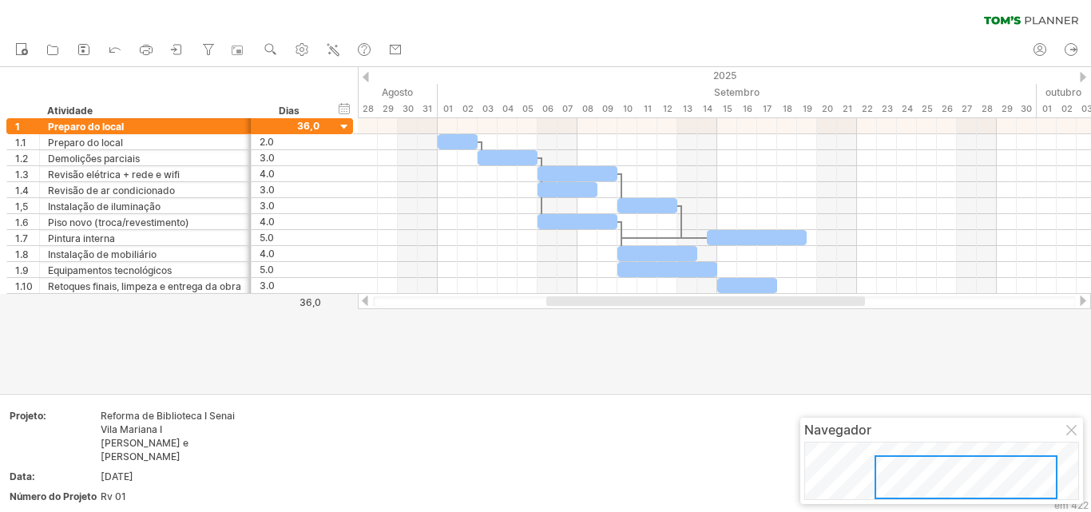
click at [553, 374] on div at bounding box center [545, 230] width 1091 height 326
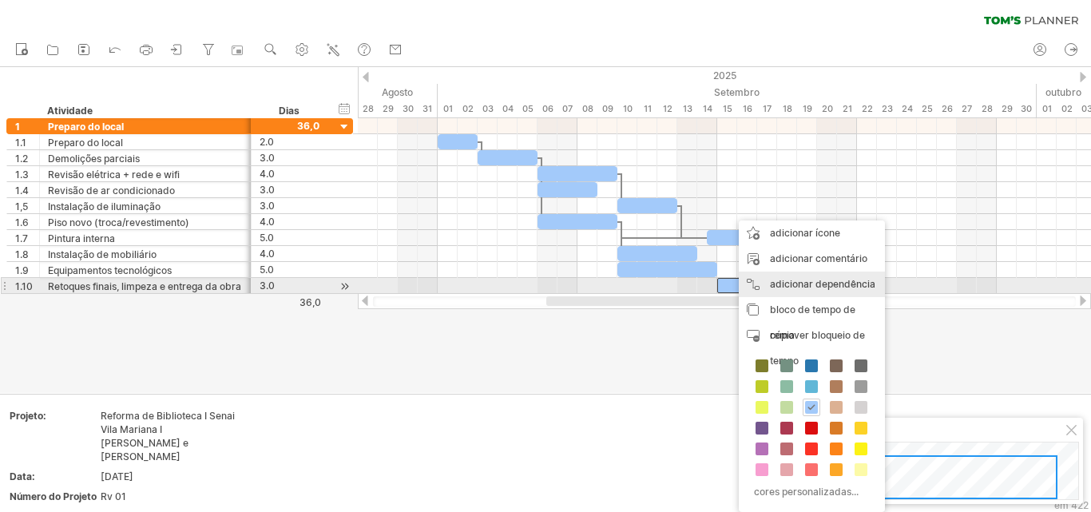
click at [795, 285] on font "adicionar dependência" at bounding box center [822, 284] width 105 height 12
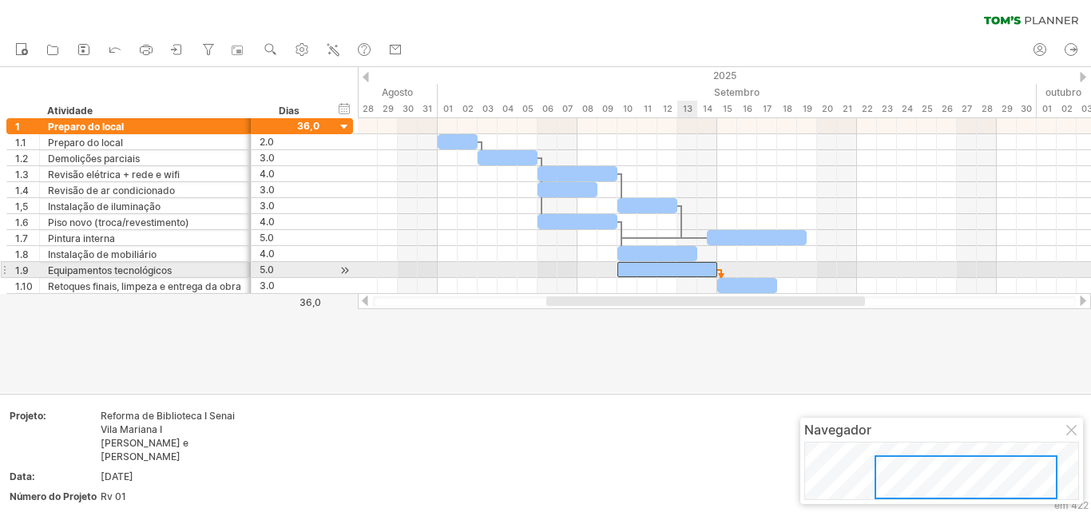
click at [694, 267] on div at bounding box center [667, 269] width 100 height 15
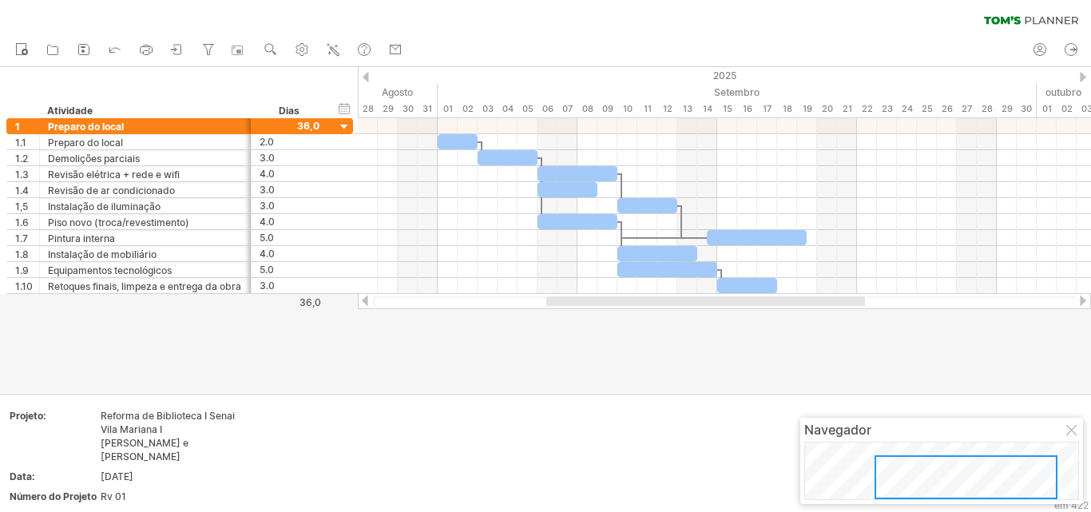
click at [577, 331] on div at bounding box center [545, 230] width 1091 height 326
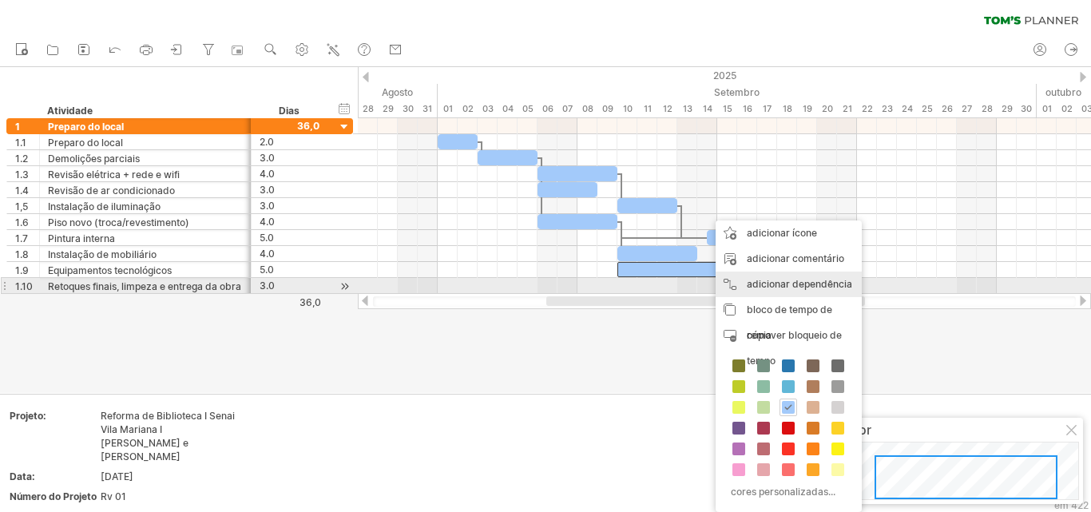
click at [765, 290] on div "adicionar dependência Você pode usar dependências quando precisar que as tarefa…" at bounding box center [788, 284] width 146 height 26
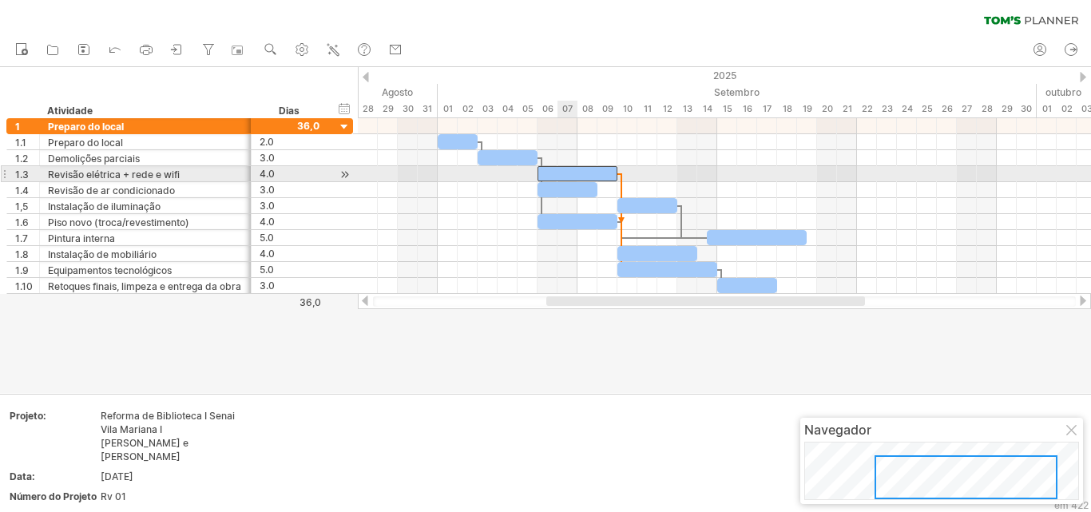
click at [561, 171] on div at bounding box center [577, 173] width 80 height 15
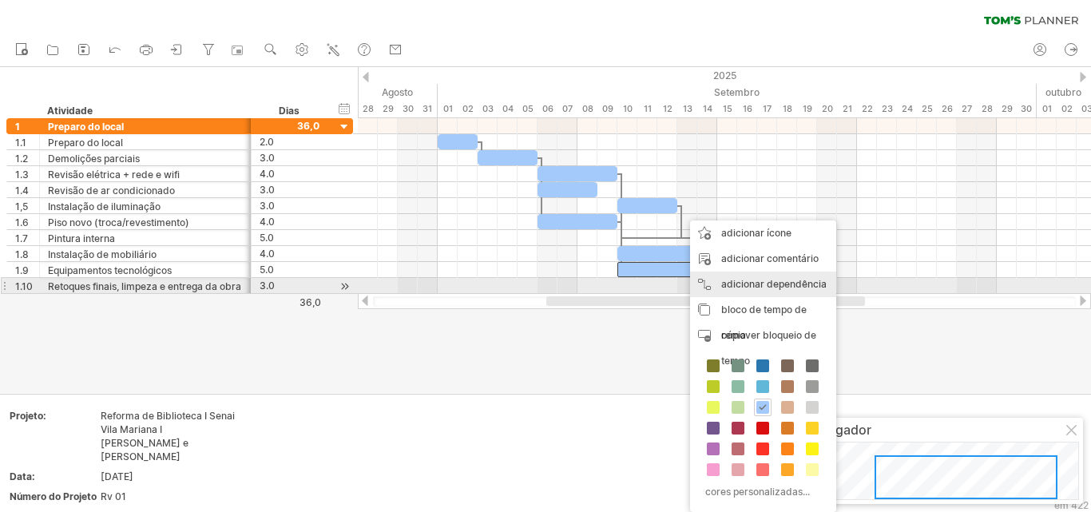
click at [760, 287] on font "adicionar dependência" at bounding box center [773, 284] width 105 height 12
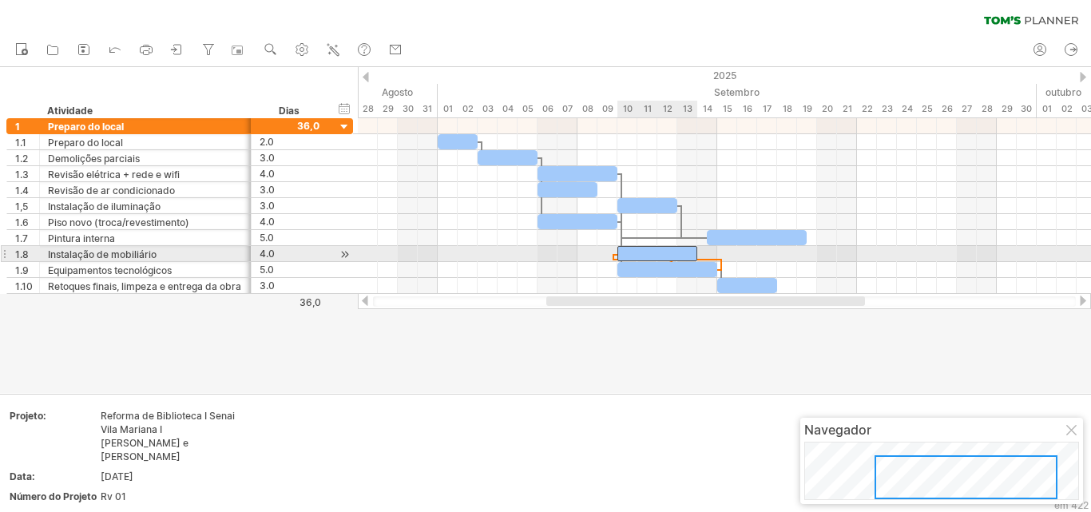
click at [685, 252] on div at bounding box center [657, 253] width 80 height 15
click at [715, 258] on div at bounding box center [668, 259] width 108 height 5
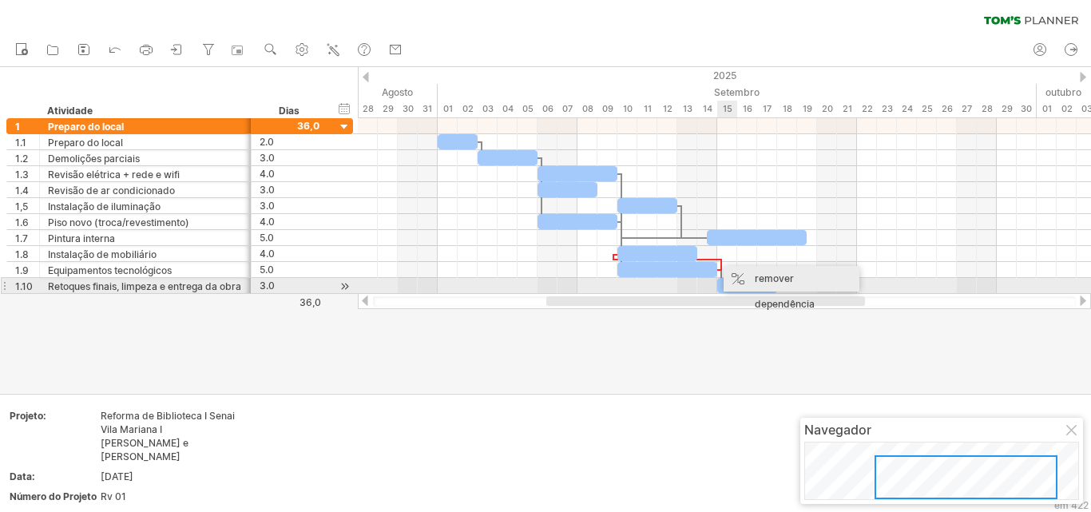
click at [758, 280] on font "remover dependência" at bounding box center [785, 291] width 60 height 38
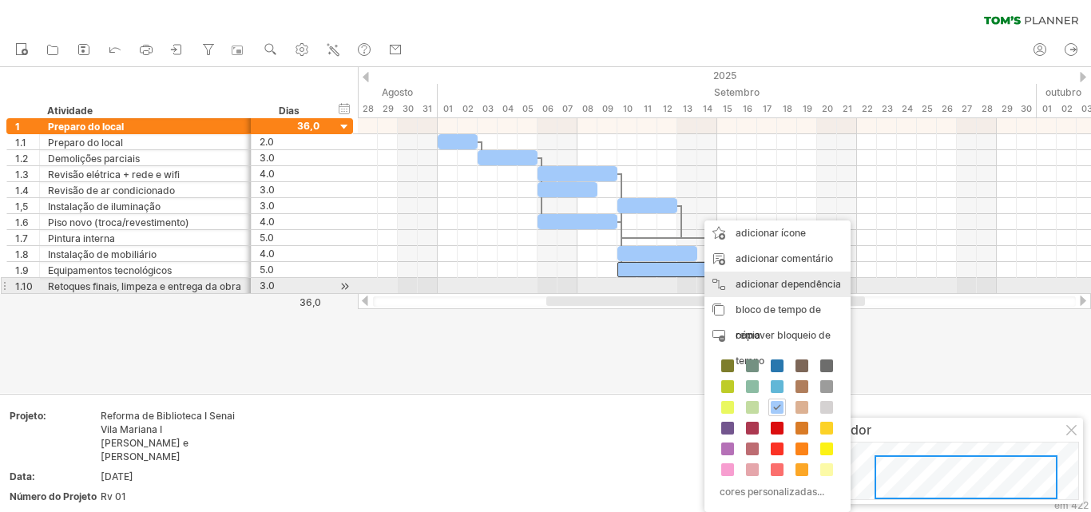
click at [800, 283] on font "adicionar dependência" at bounding box center [787, 284] width 105 height 12
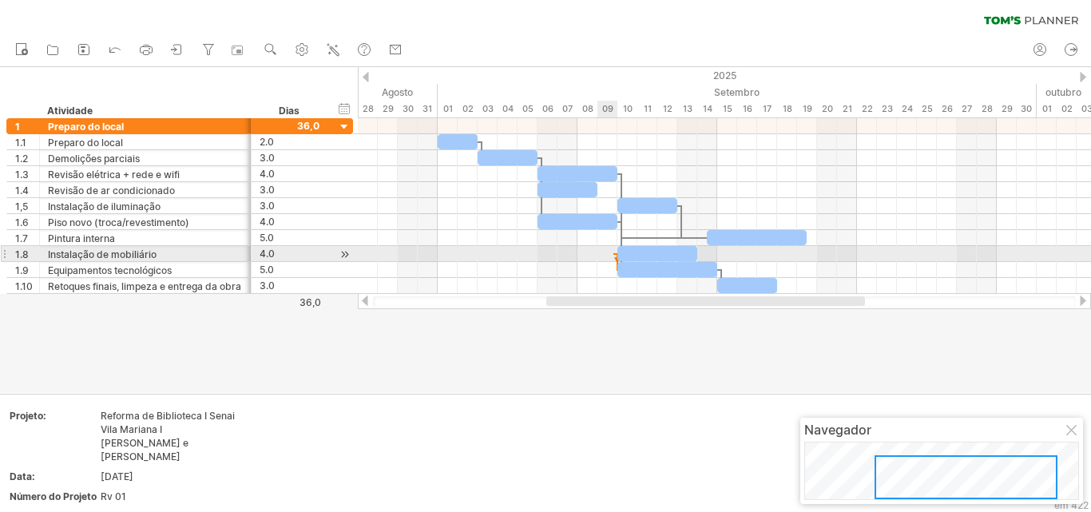
click at [613, 254] on div at bounding box center [614, 254] width 3 height 5
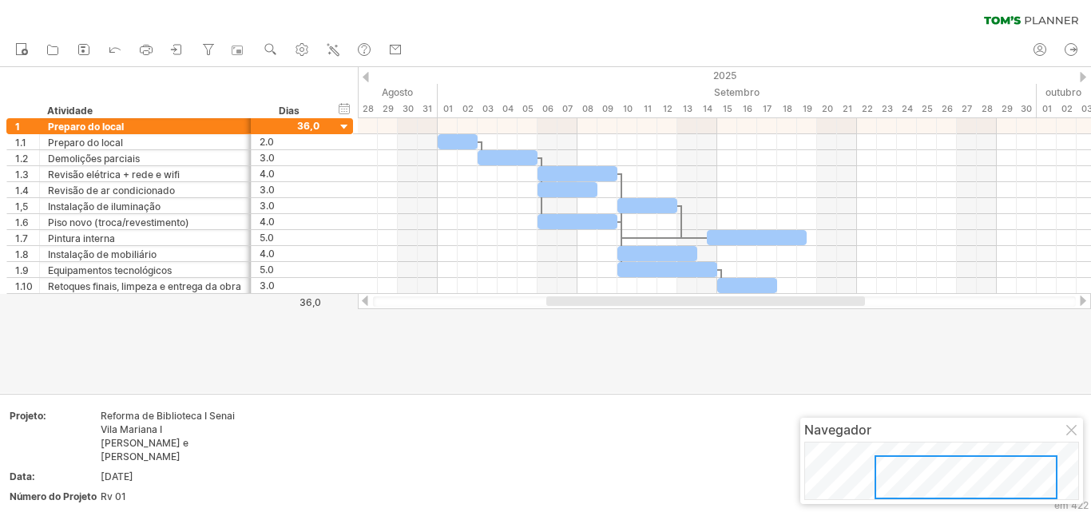
click at [567, 374] on div at bounding box center [545, 230] width 1091 height 326
click at [561, 387] on div at bounding box center [545, 230] width 1091 height 326
click at [528, 363] on div at bounding box center [545, 230] width 1091 height 326
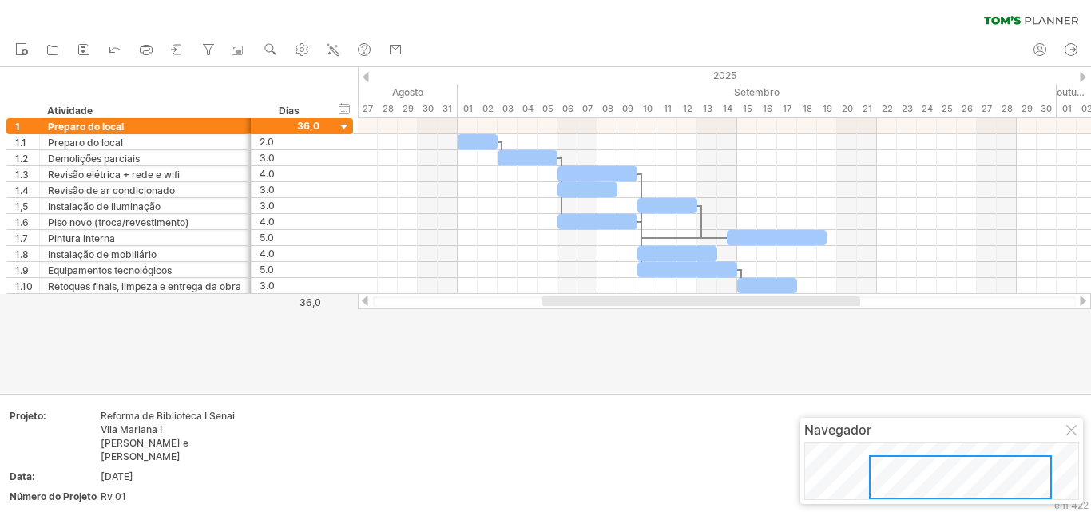
click at [665, 302] on div at bounding box center [700, 301] width 319 height 10
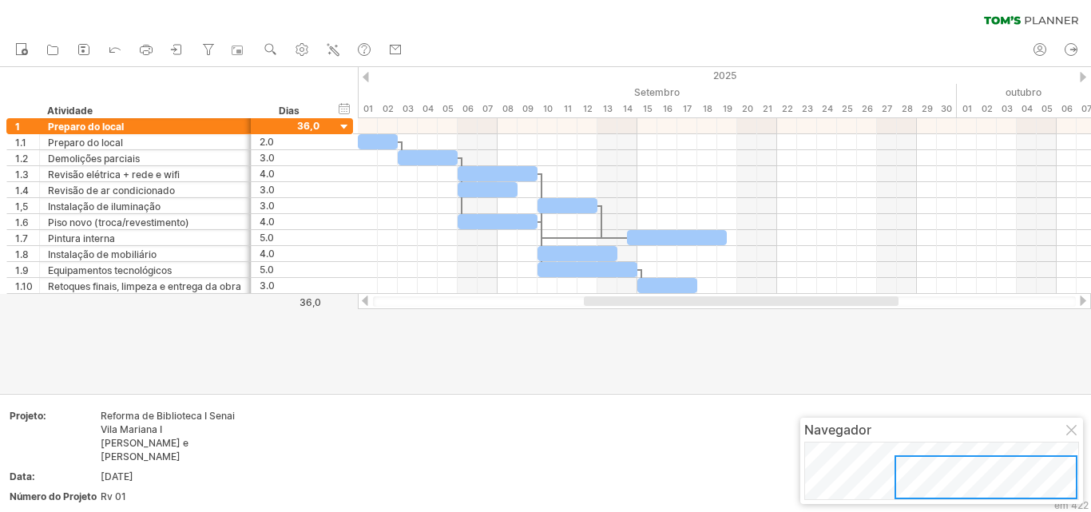
drag, startPoint x: 758, startPoint y: 301, endPoint x: 797, endPoint y: 303, distance: 39.2
click at [797, 303] on div at bounding box center [741, 301] width 315 height 10
